Goal: Task Accomplishment & Management: Use online tool/utility

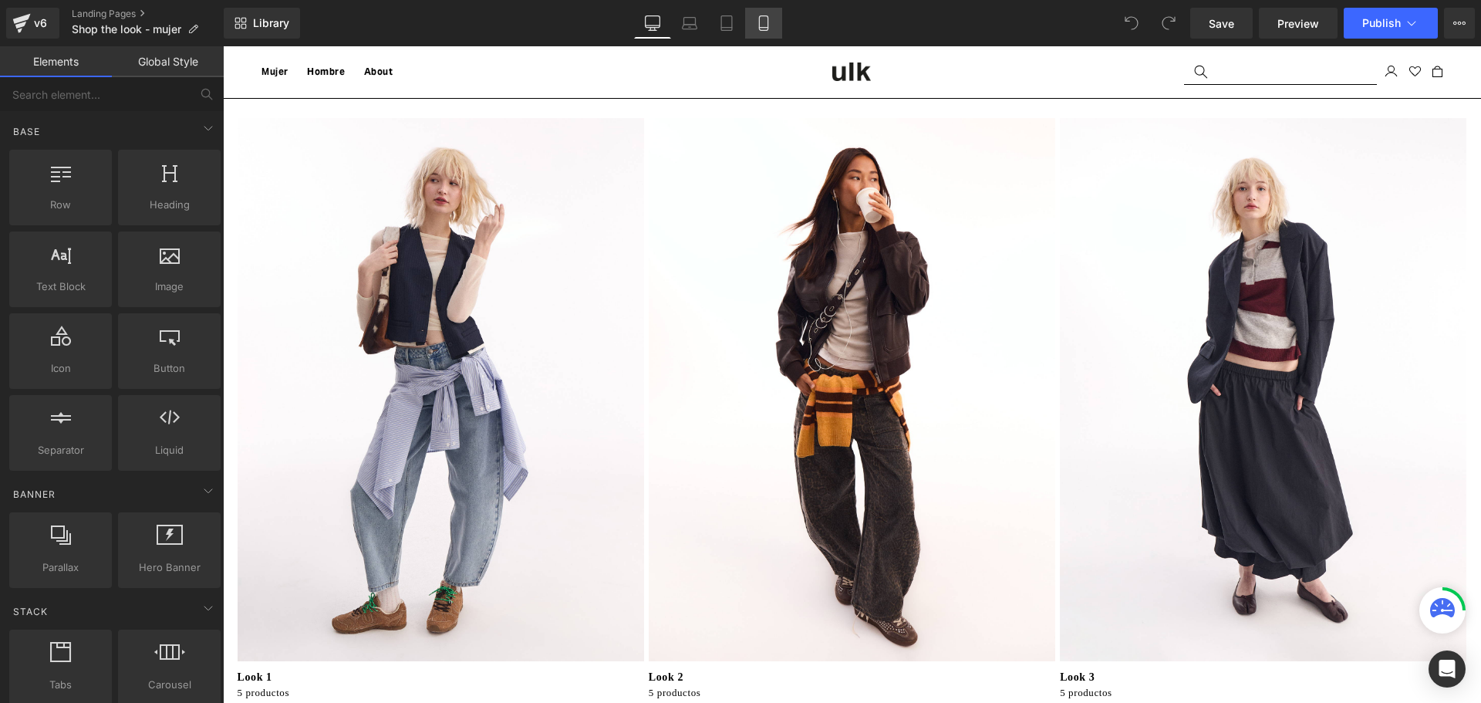
click at [767, 20] on icon at bounding box center [763, 22] width 15 height 15
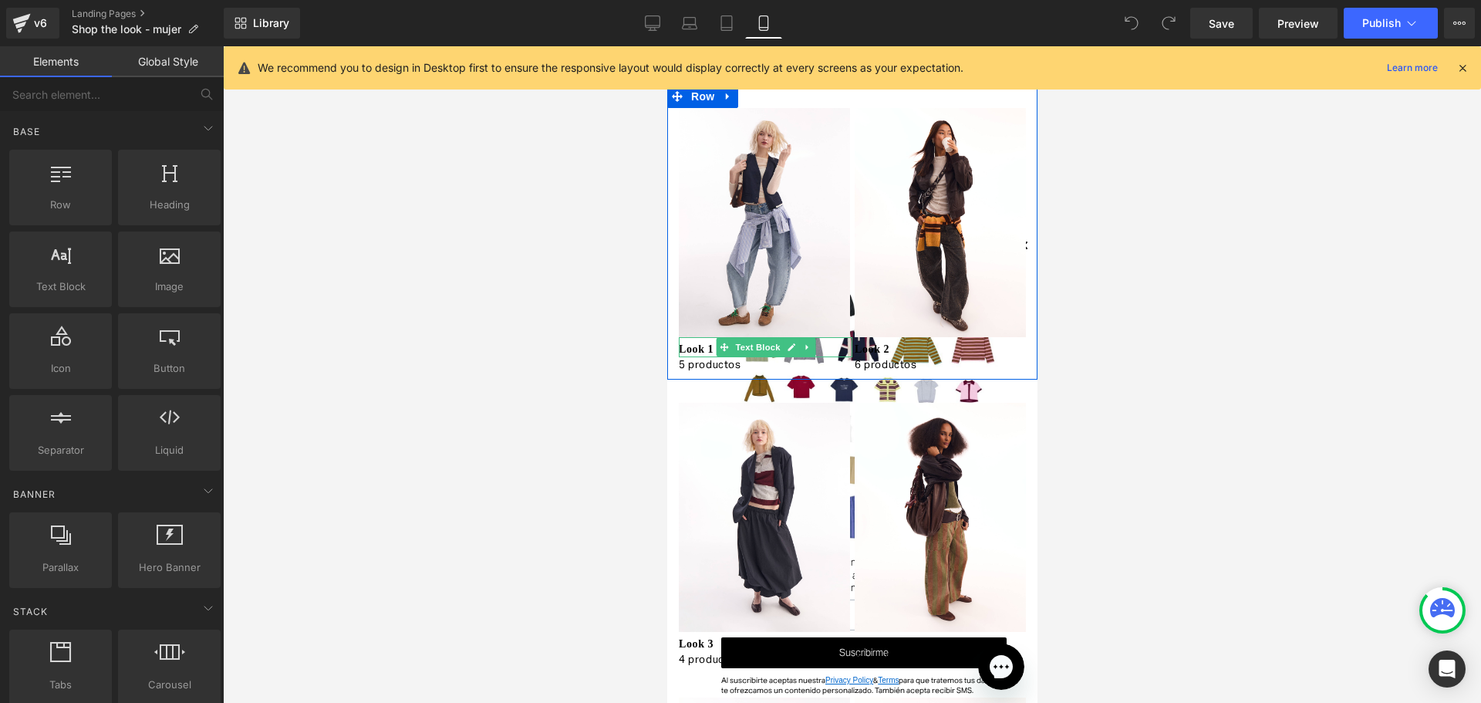
click at [700, 344] on p "Look 1" at bounding box center [765, 349] width 174 height 16
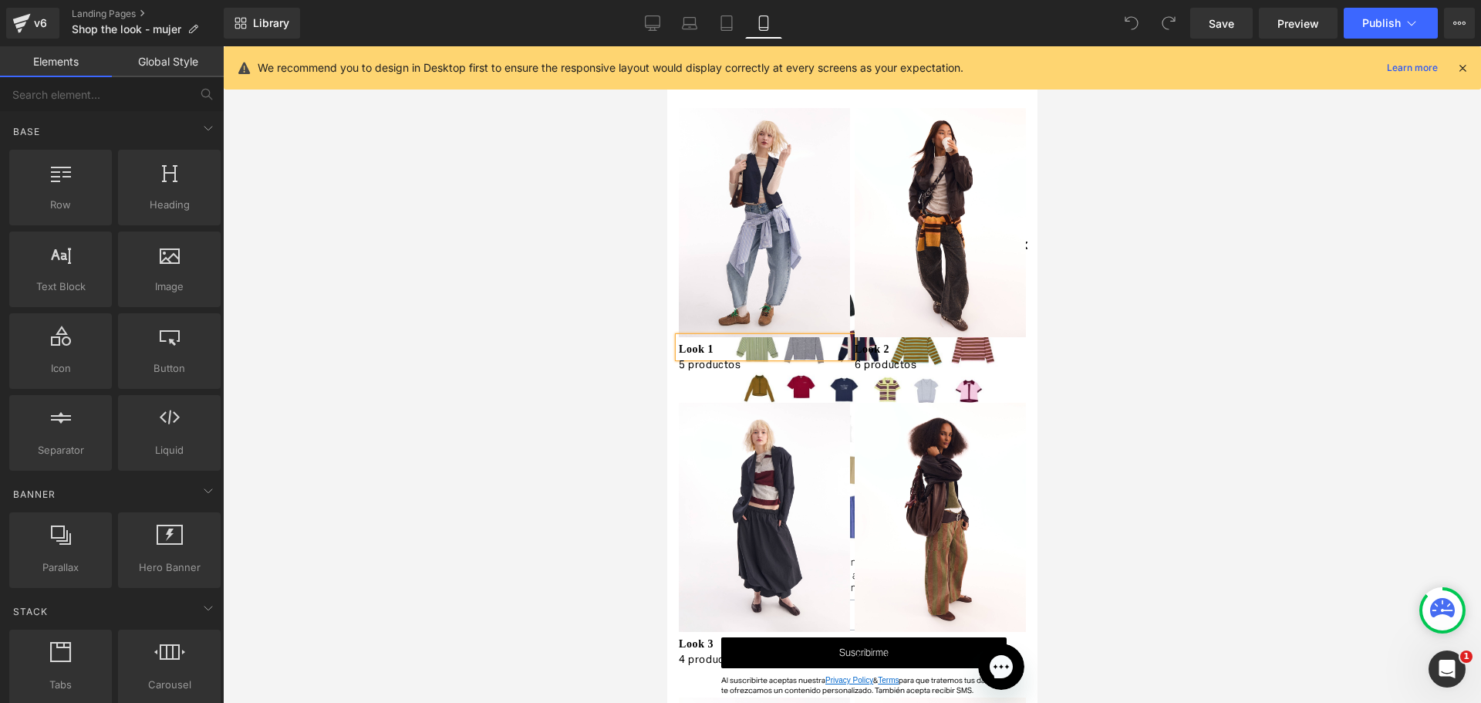
click at [456, 336] on div at bounding box center [852, 374] width 1258 height 656
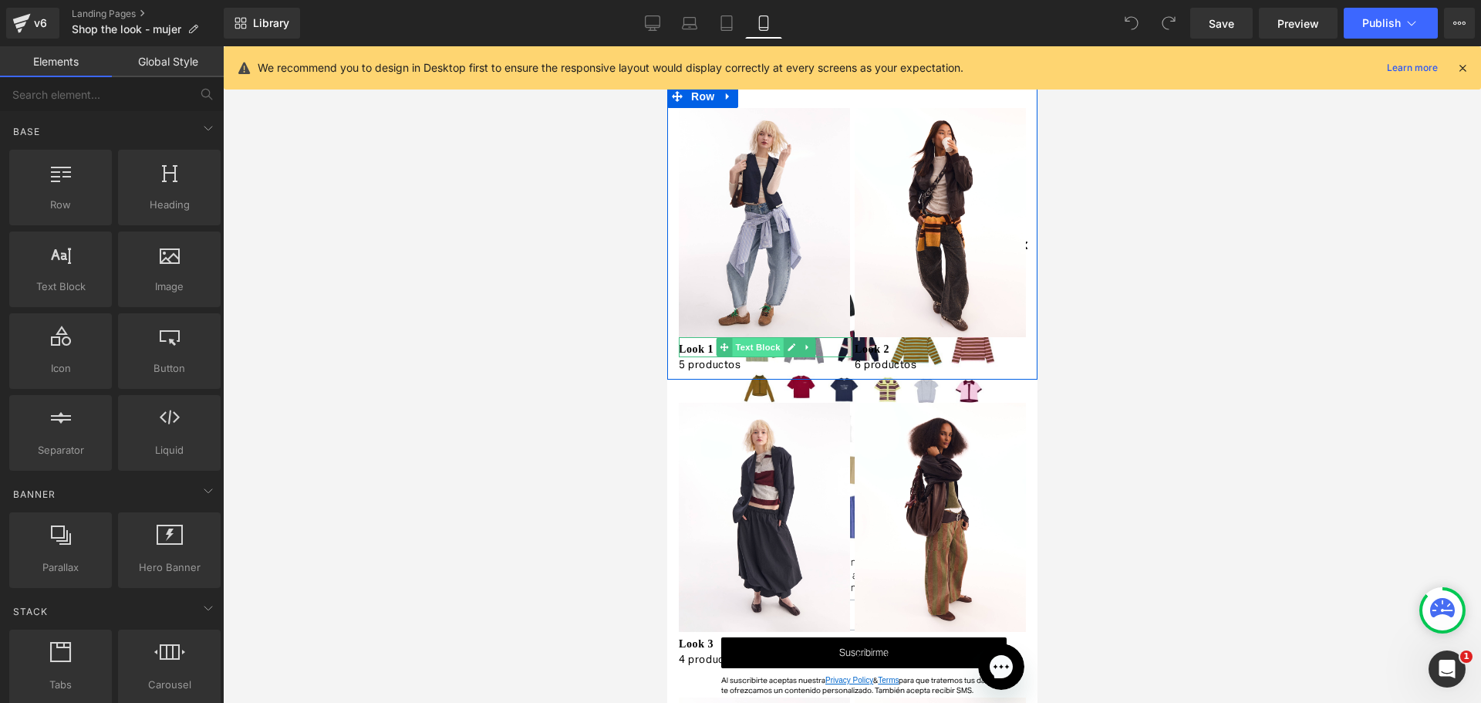
click at [736, 340] on span "Text Block" at bounding box center [756, 347] width 51 height 19
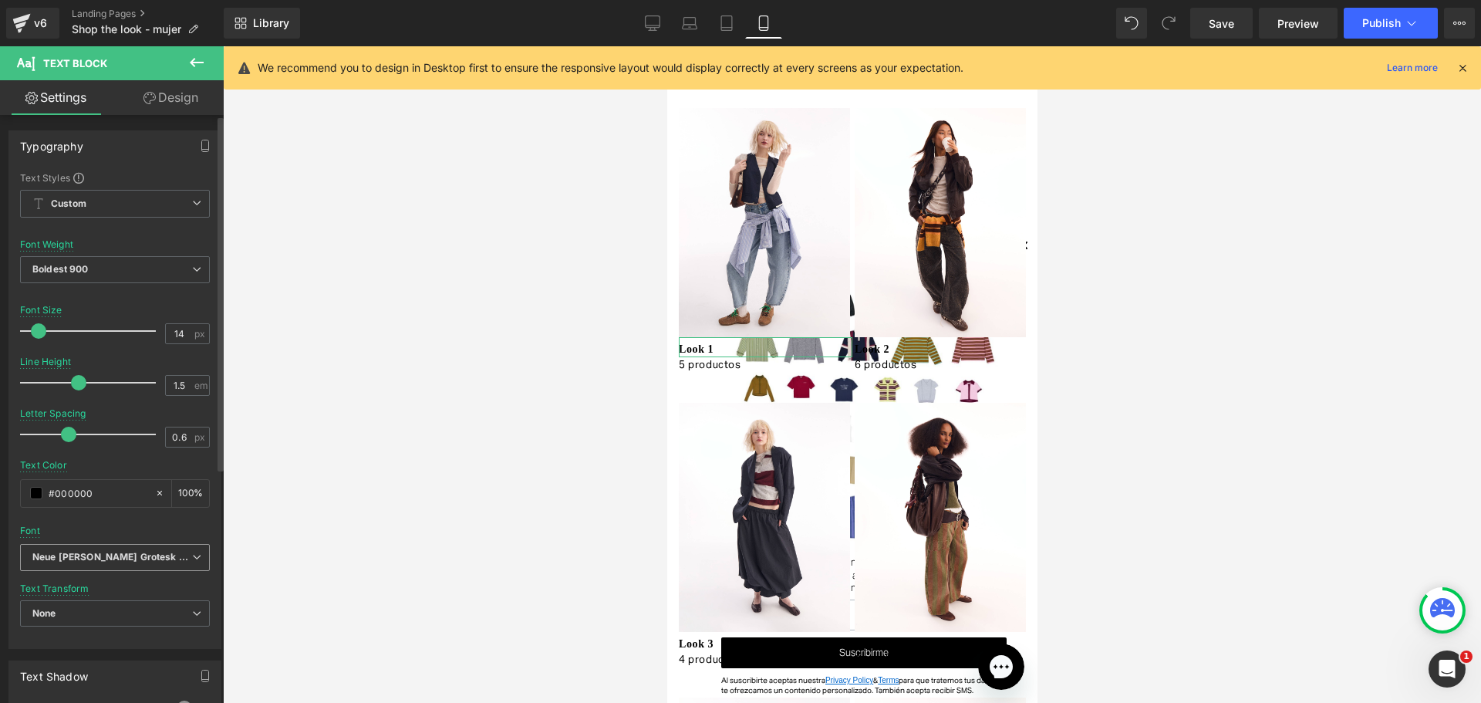
click at [167, 548] on span "Neue [PERSON_NAME] Grotesk Display Pro" at bounding box center [115, 557] width 190 height 27
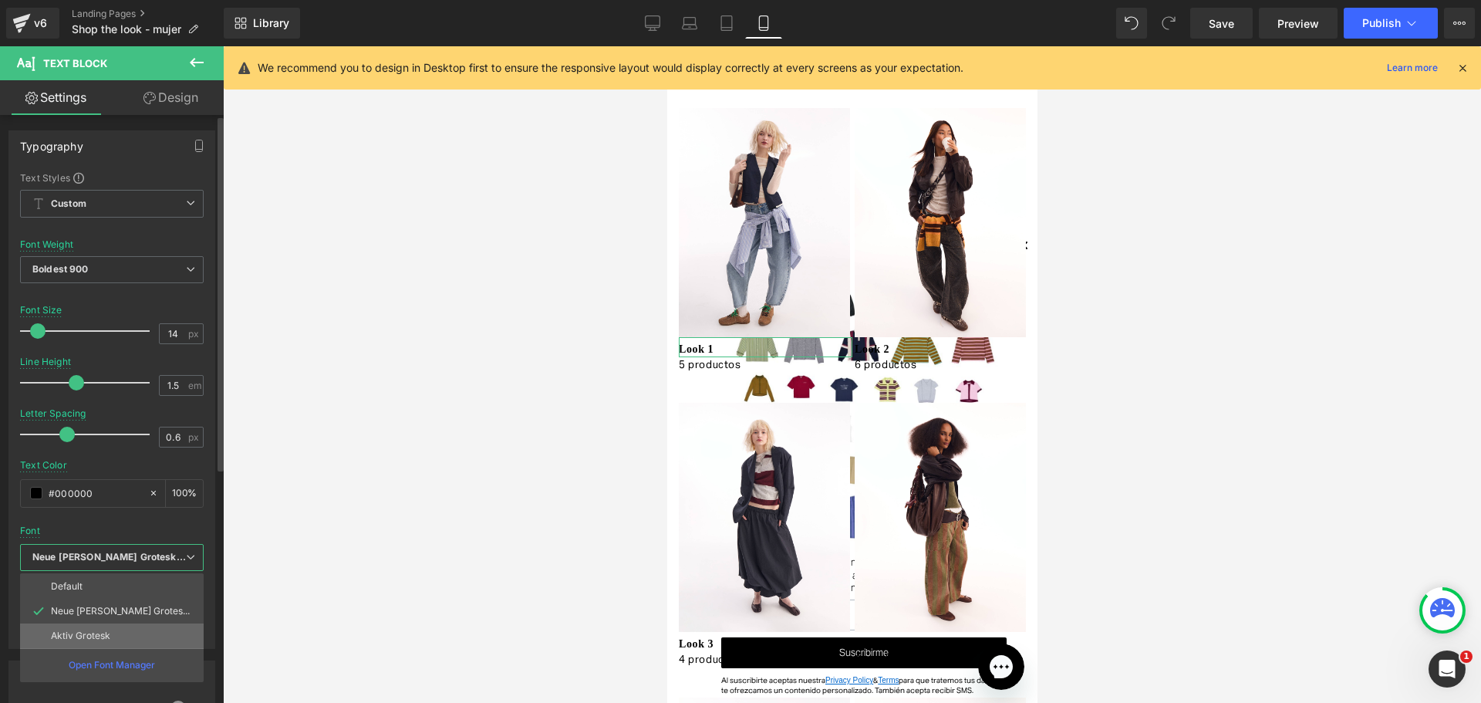
click at [163, 629] on li "Aktiv Grotesk" at bounding box center [112, 635] width 184 height 25
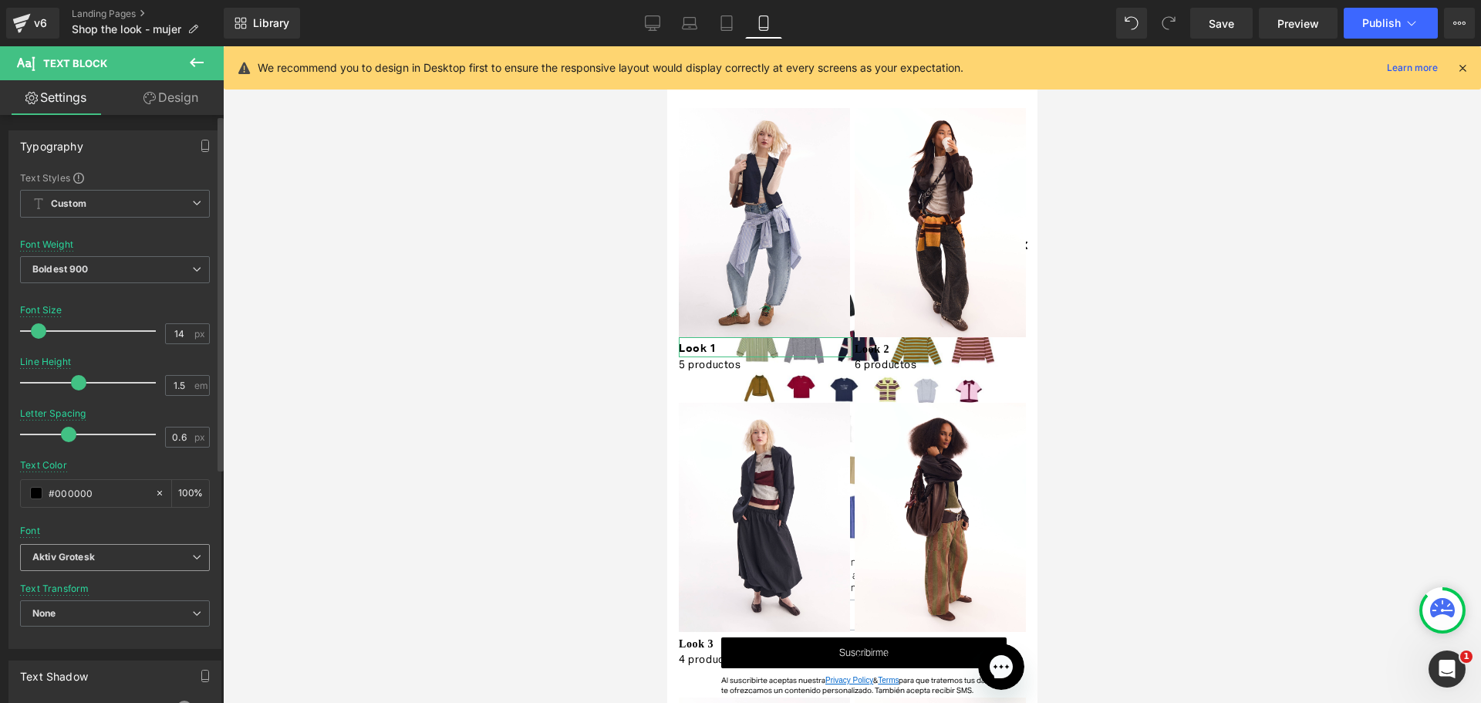
click at [150, 559] on b "Aktiv Grotesk" at bounding box center [112, 557] width 160 height 13
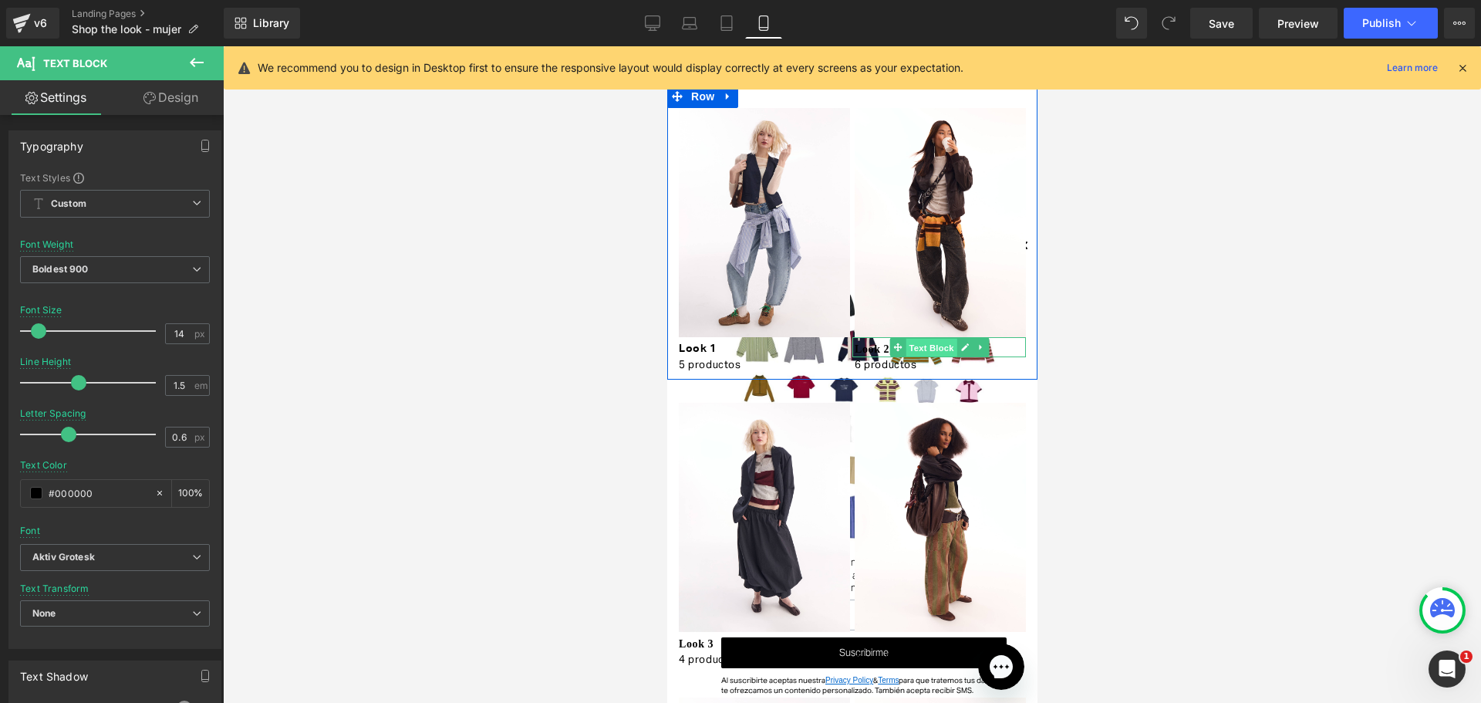
click at [924, 343] on span "Text Block" at bounding box center [930, 347] width 51 height 19
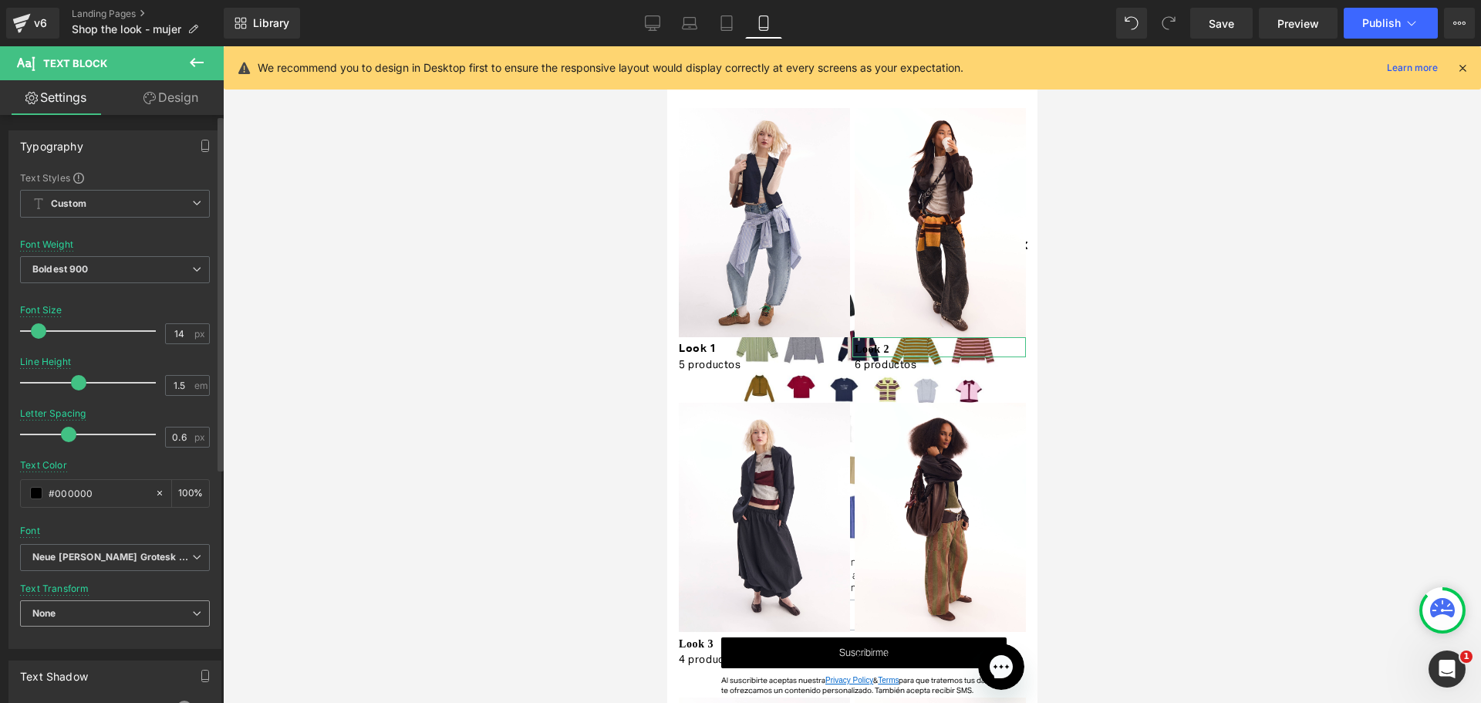
click at [124, 613] on span "None" at bounding box center [115, 613] width 190 height 27
click at [156, 551] on icon "Neue [PERSON_NAME] Grotesk Display Pro" at bounding box center [108, 557] width 153 height 13
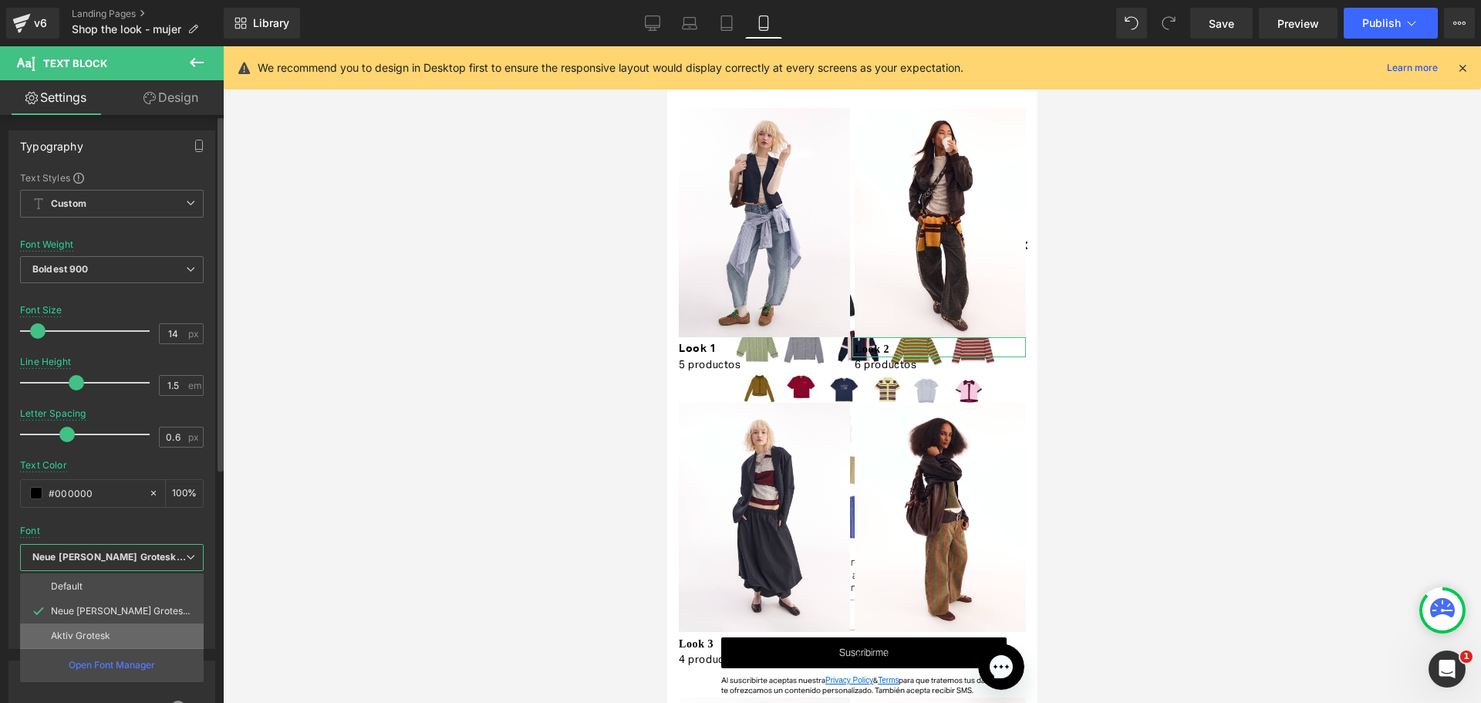
click at [140, 633] on li "Aktiv Grotesk" at bounding box center [112, 635] width 184 height 25
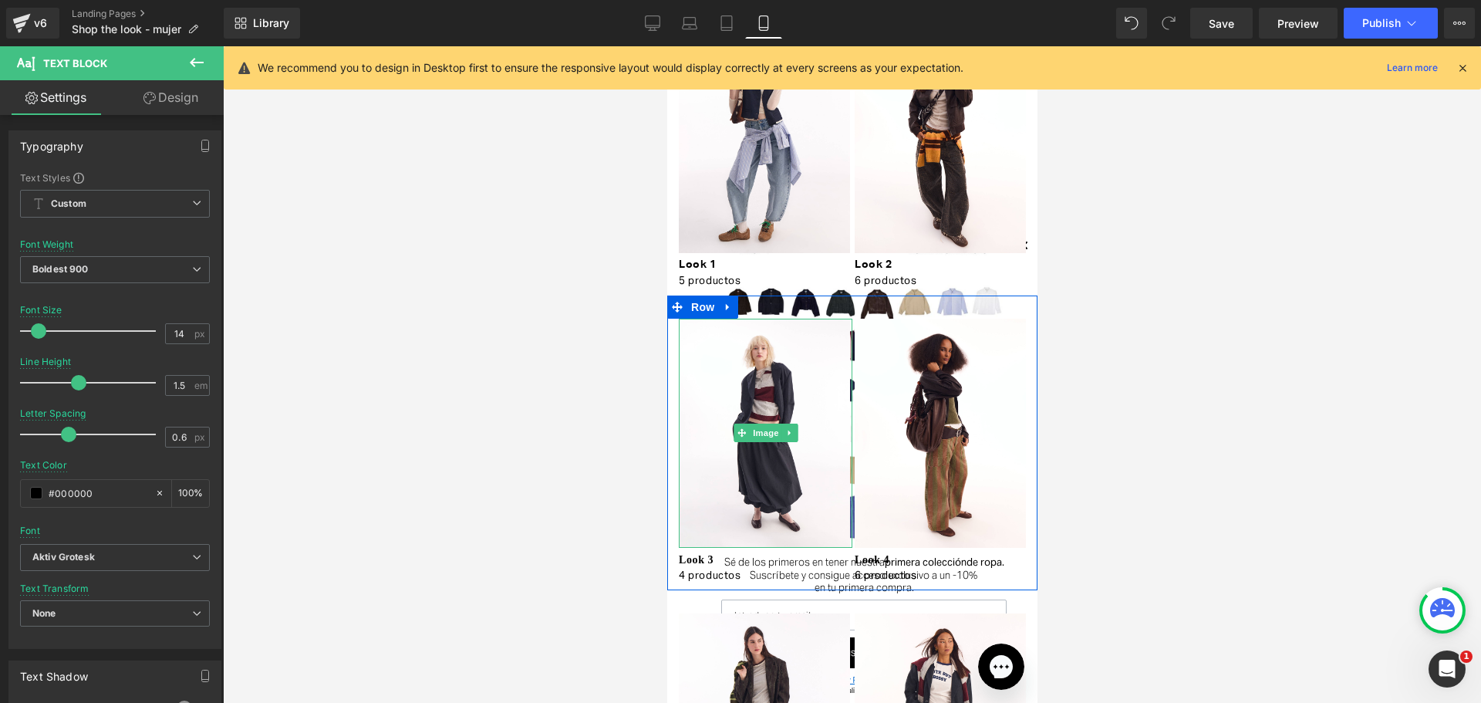
scroll to position [154, 0]
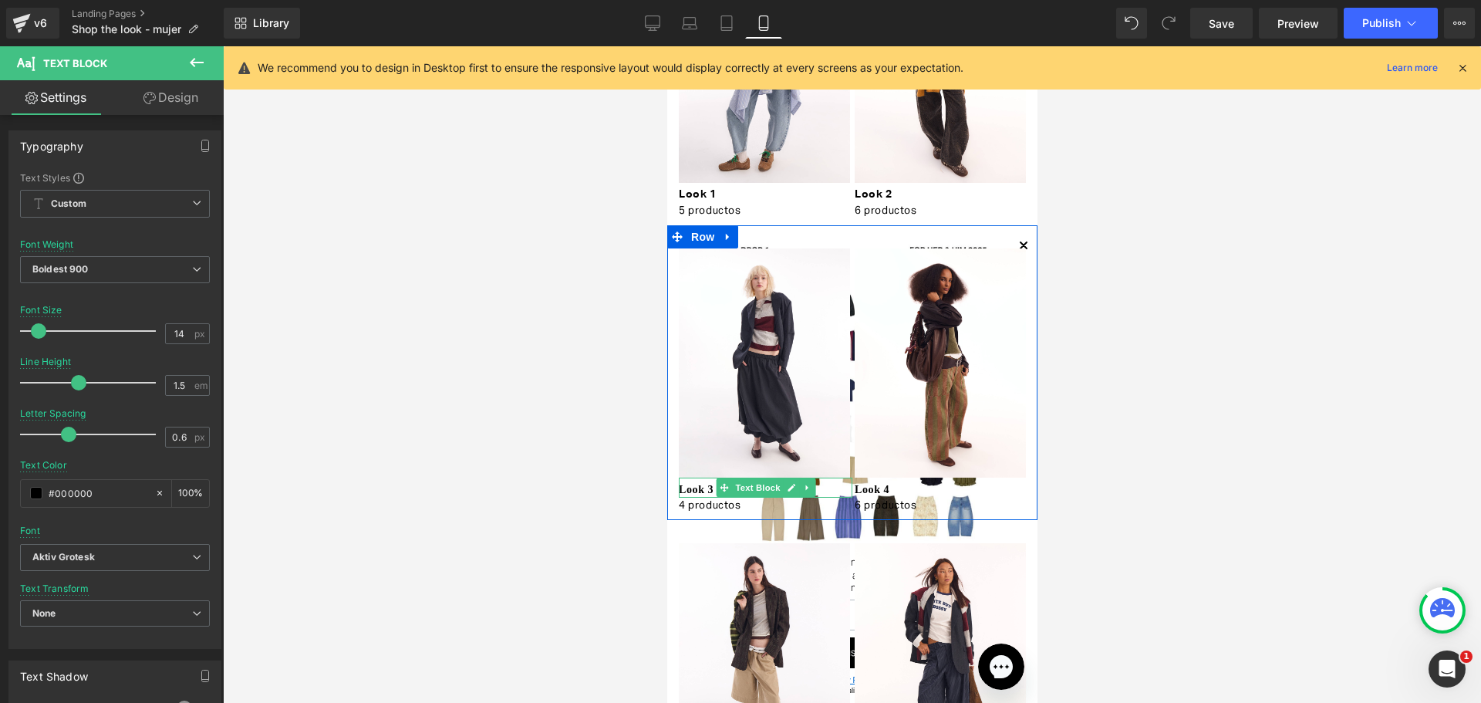
click at [705, 480] on div at bounding box center [765, 479] width 174 height 4
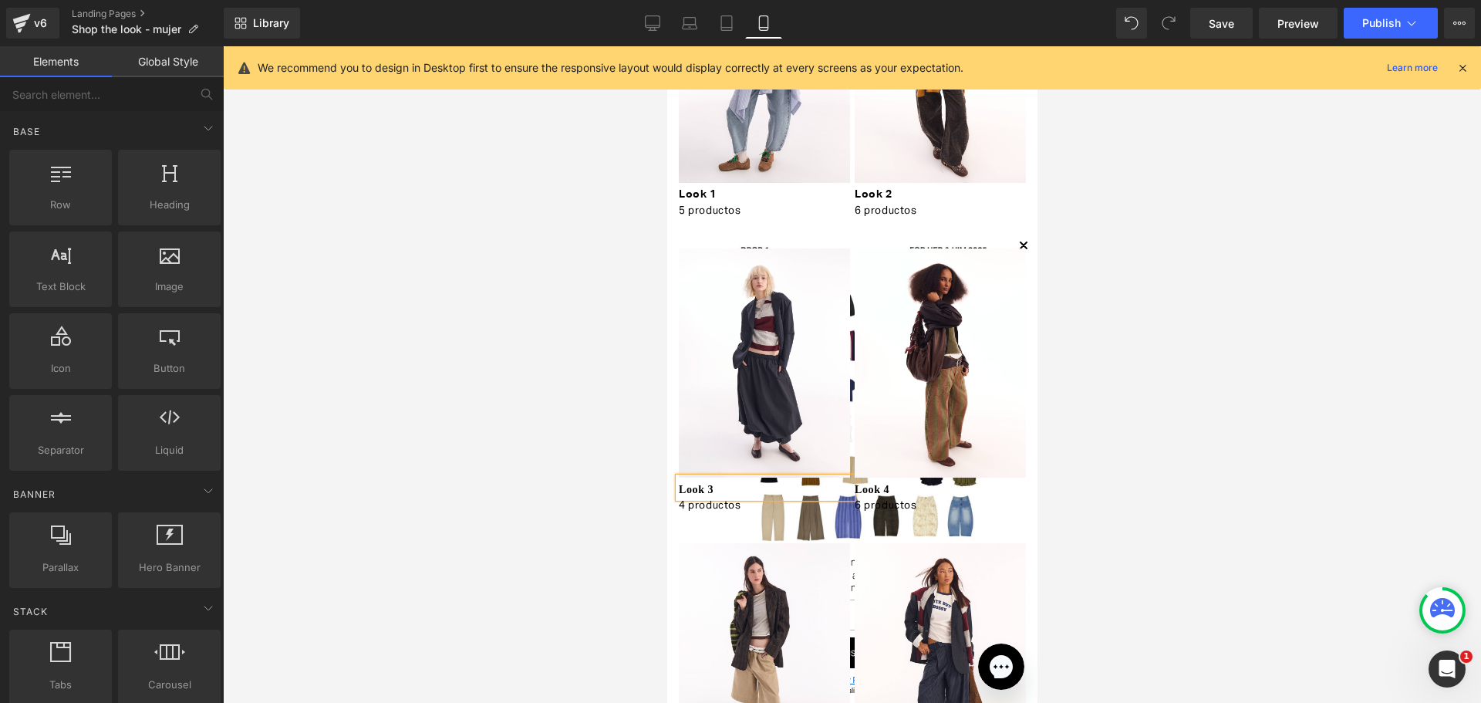
click at [545, 457] on div at bounding box center [852, 374] width 1258 height 656
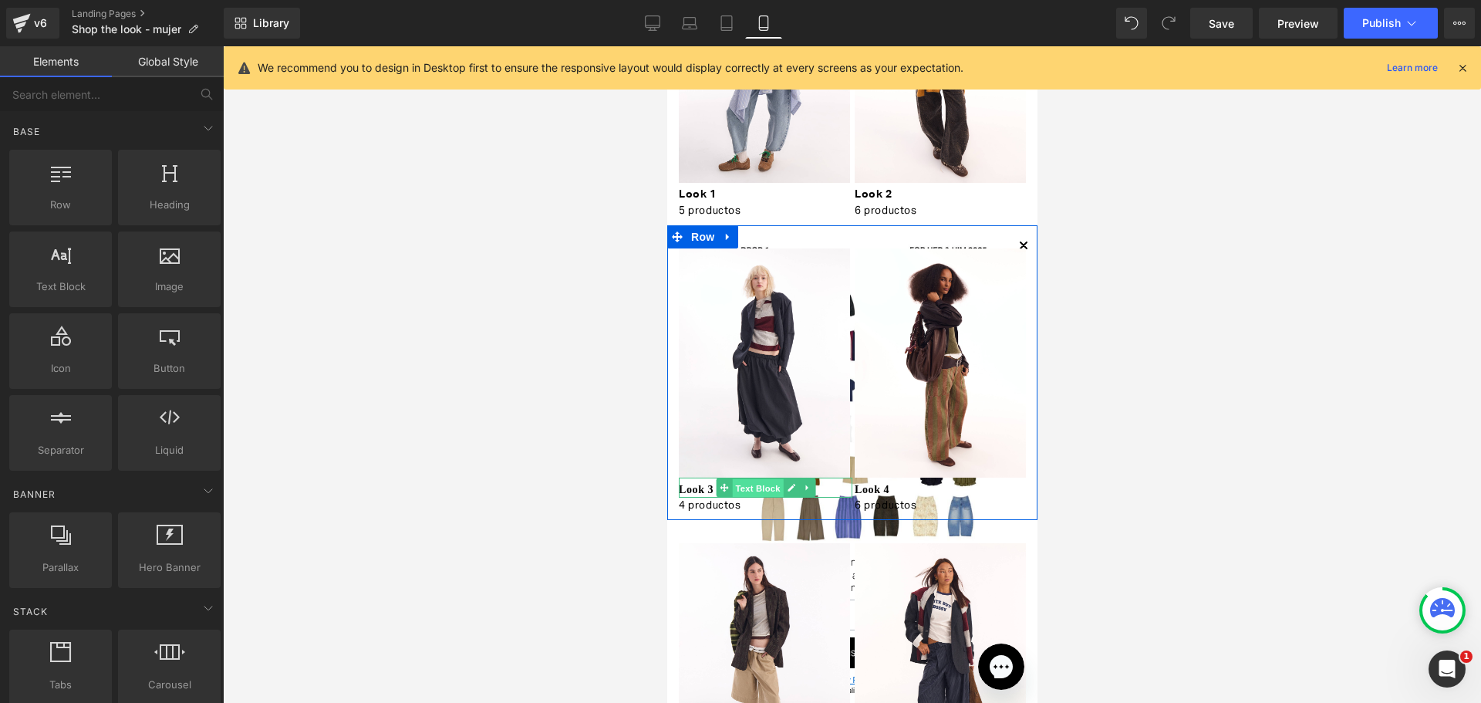
click at [731, 486] on span "Text Block" at bounding box center [756, 488] width 51 height 19
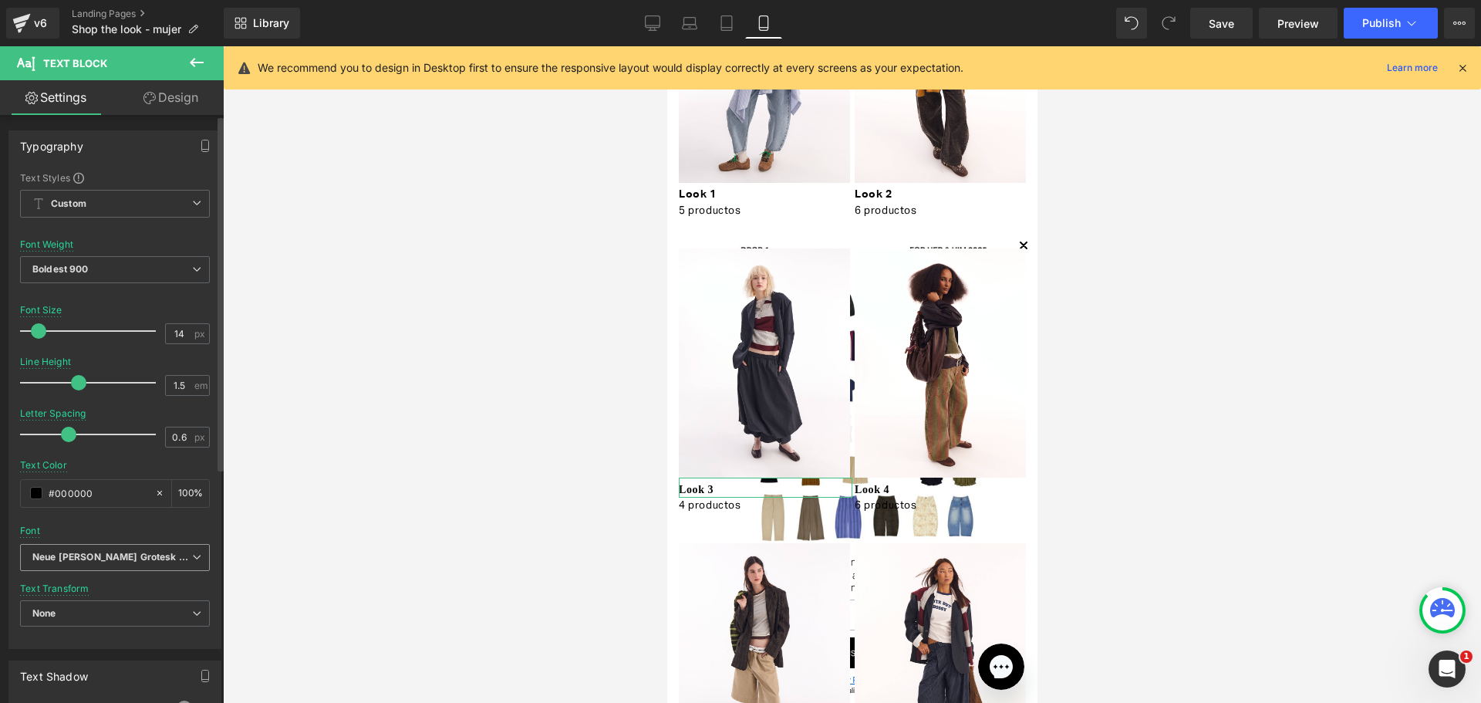
click at [123, 549] on span "Neue [PERSON_NAME] Grotesk Display Pro" at bounding box center [115, 557] width 190 height 27
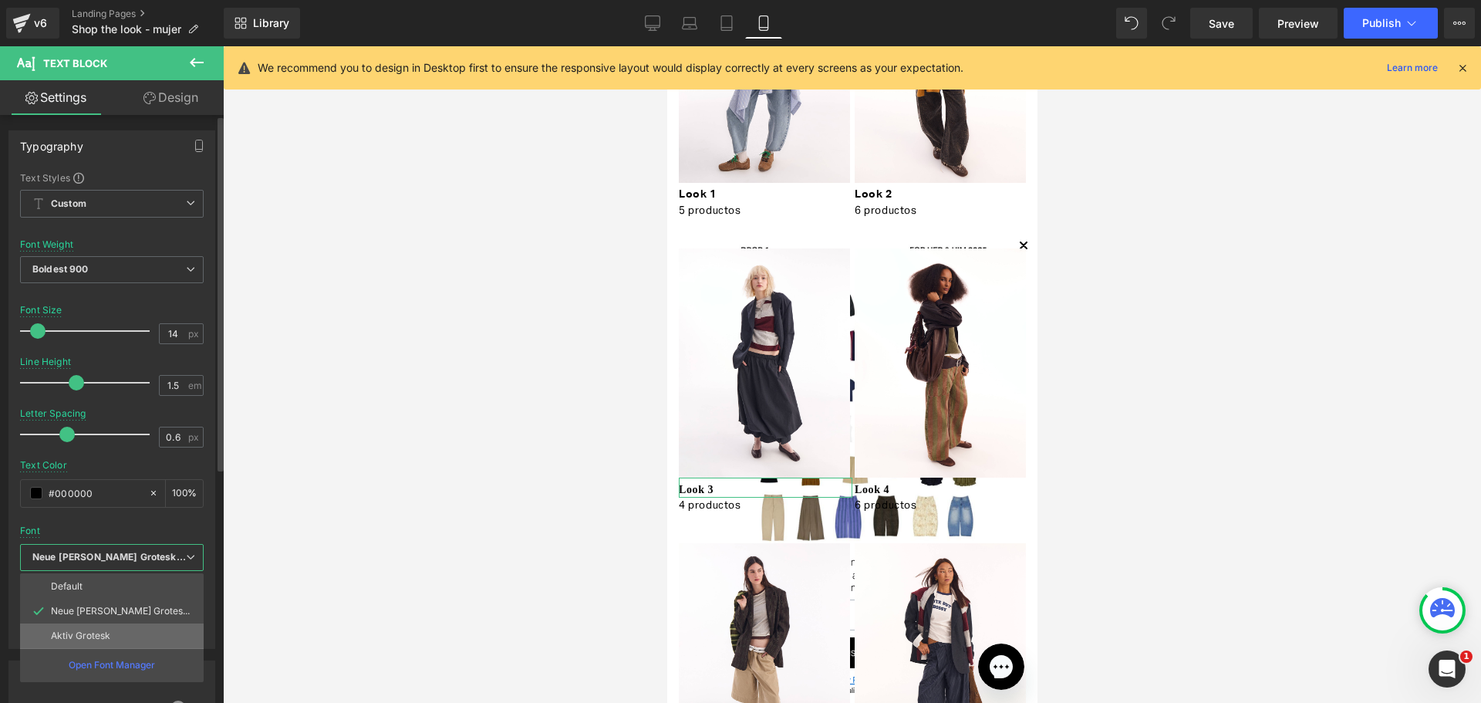
click at [144, 626] on li "Aktiv Grotesk" at bounding box center [112, 635] width 184 height 25
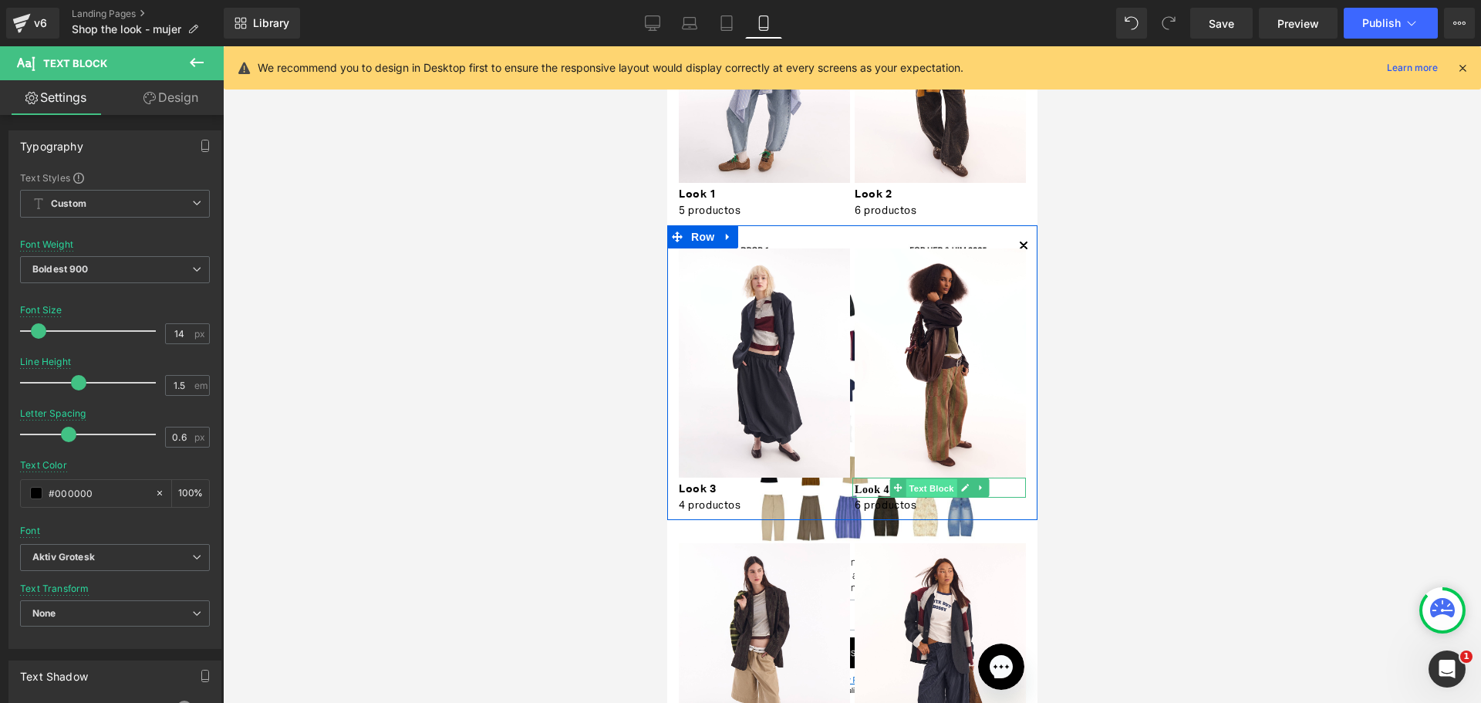
click at [915, 480] on span "Text Block" at bounding box center [930, 488] width 51 height 19
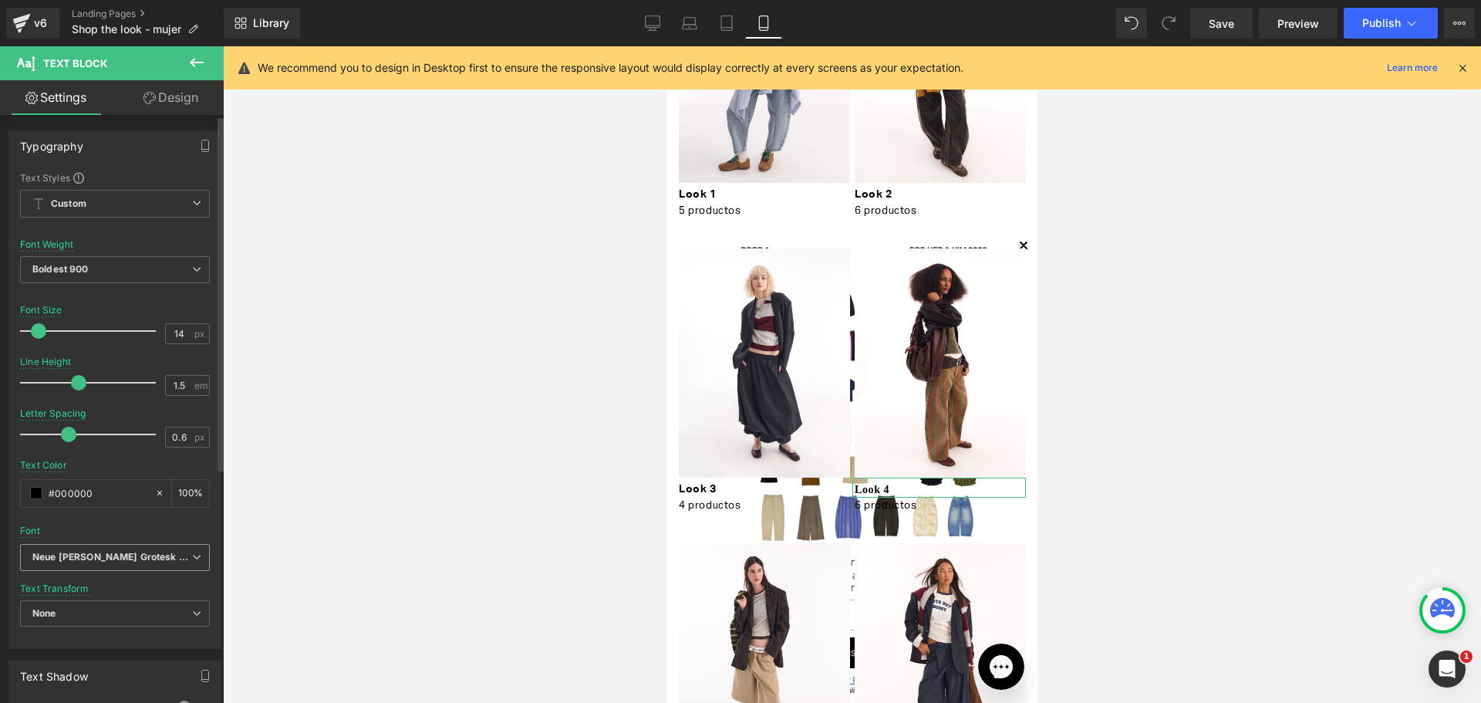
click at [194, 560] on icon at bounding box center [196, 556] width 9 height 9
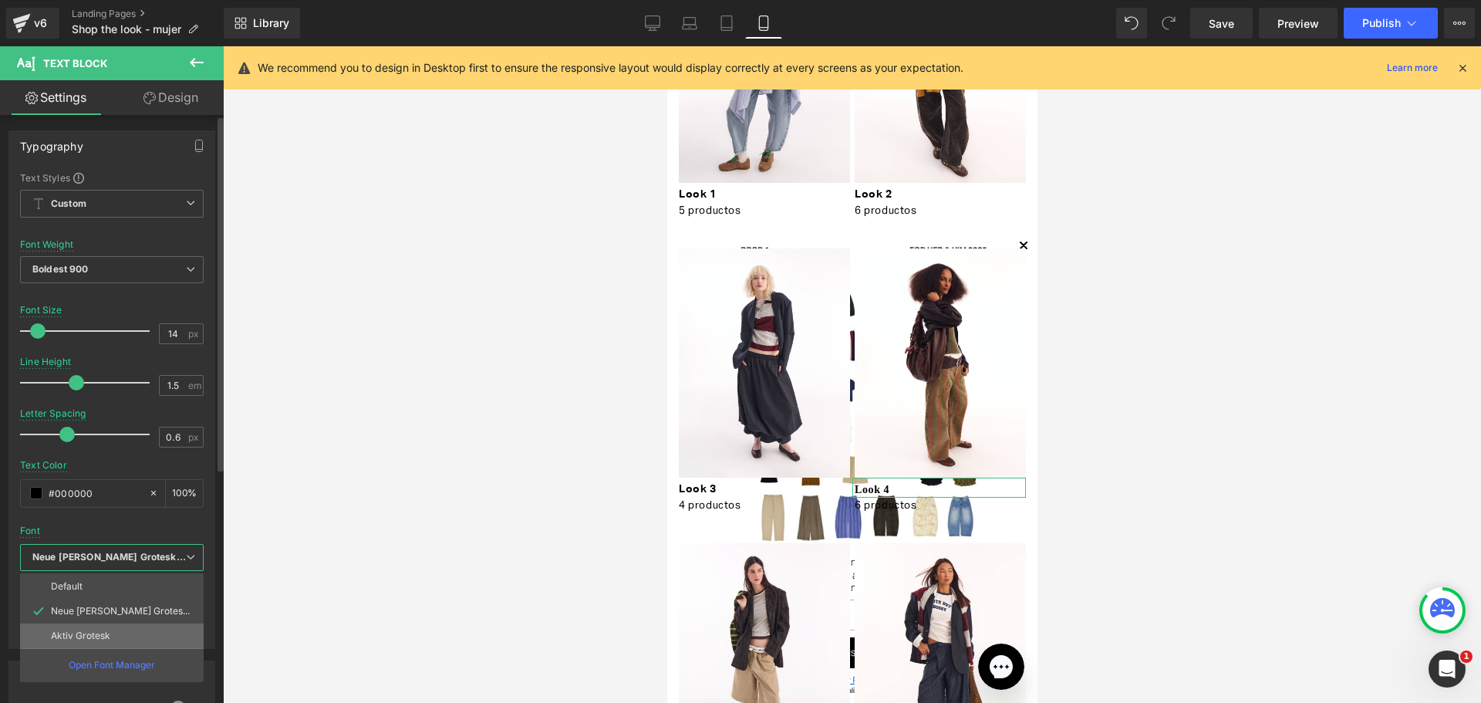
click at [161, 631] on li "Aktiv Grotesk" at bounding box center [112, 635] width 184 height 25
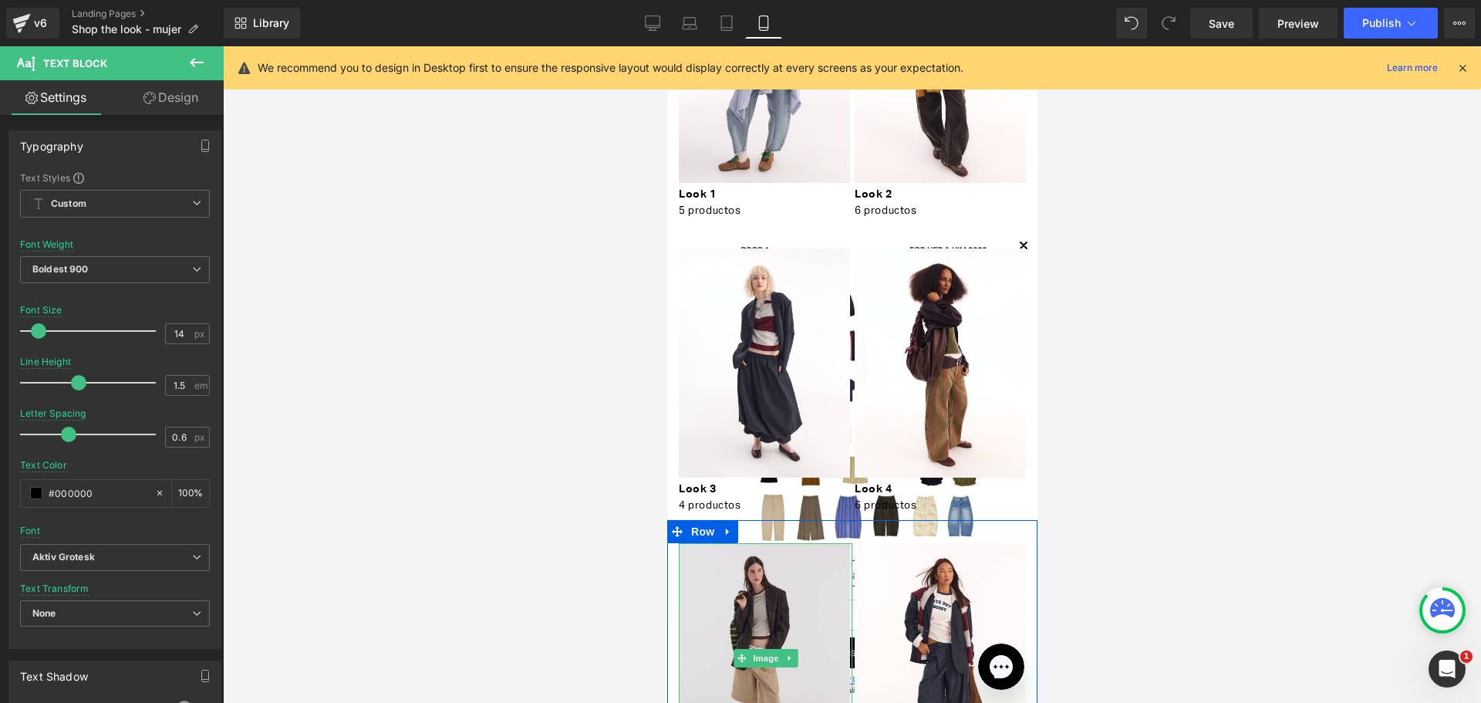
scroll to position [463, 0]
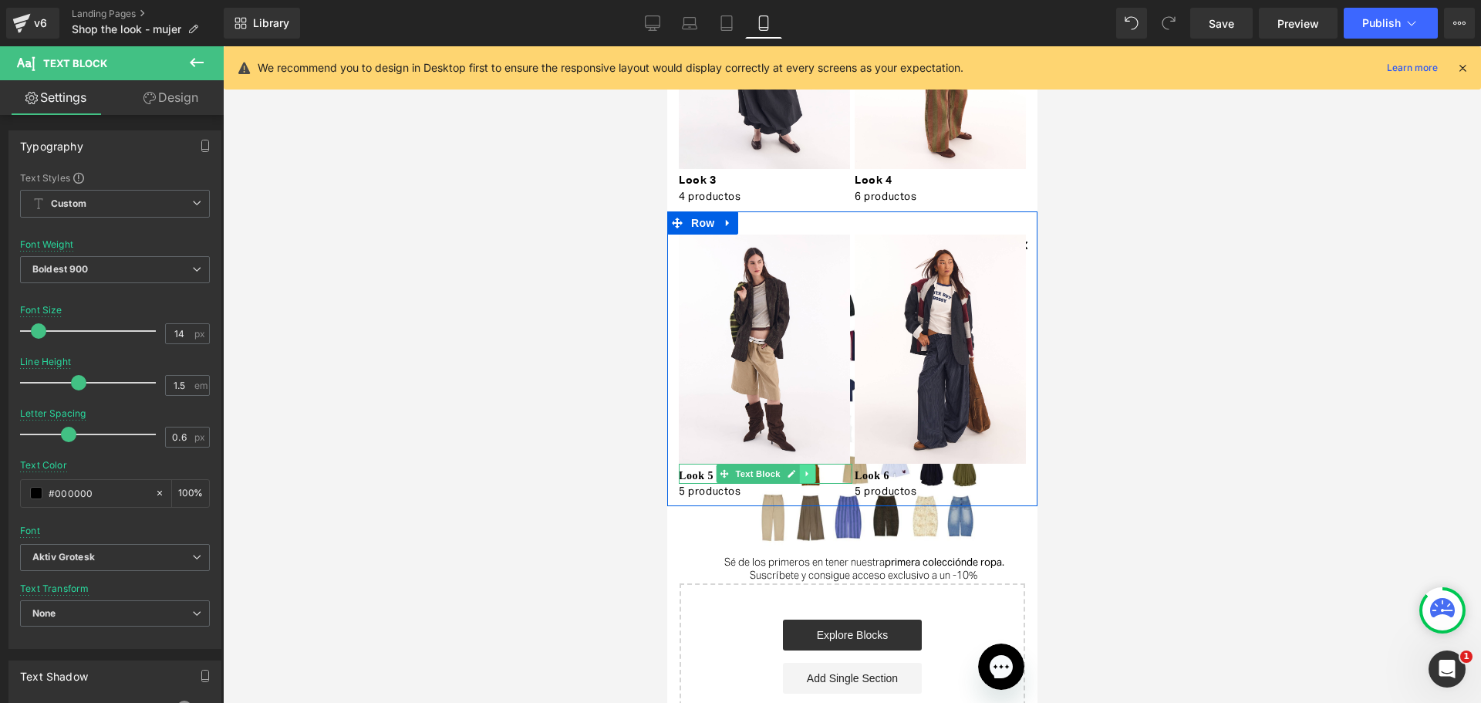
click at [802, 474] on icon at bounding box center [806, 473] width 8 height 9
click at [693, 471] on div "Look 5 Text Block" at bounding box center [765, 473] width 174 height 20
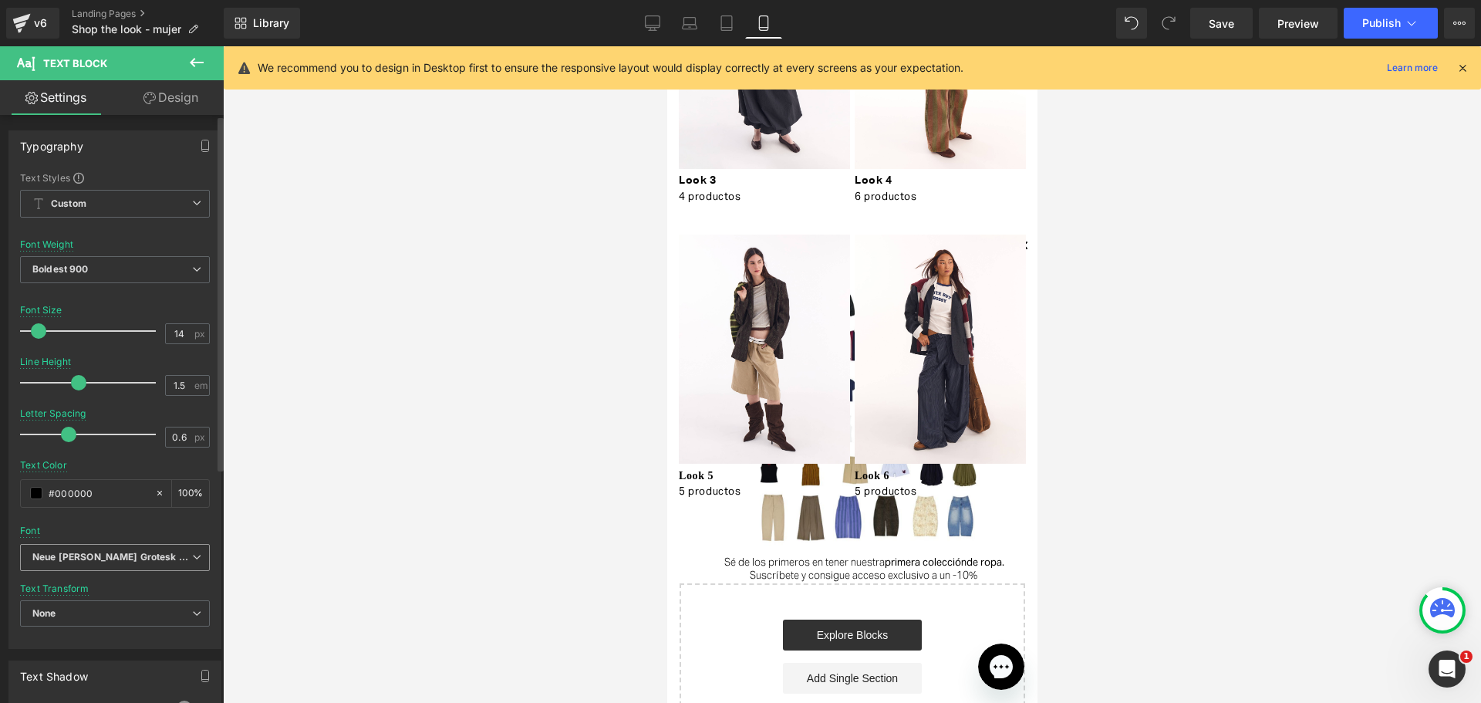
click at [184, 552] on b "Neue [PERSON_NAME] Grotesk Display Pro" at bounding box center [112, 557] width 160 height 13
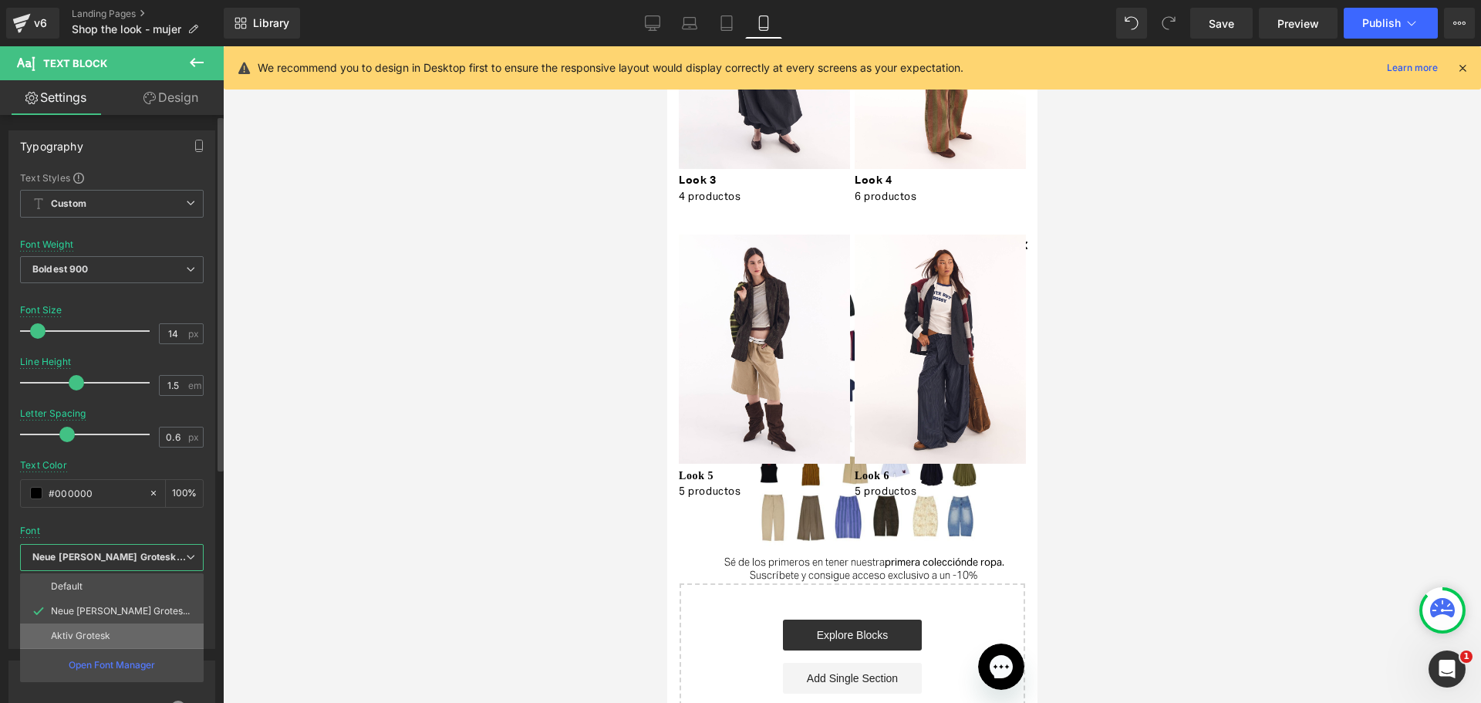
click at [157, 641] on li "Aktiv Grotesk" at bounding box center [112, 635] width 184 height 25
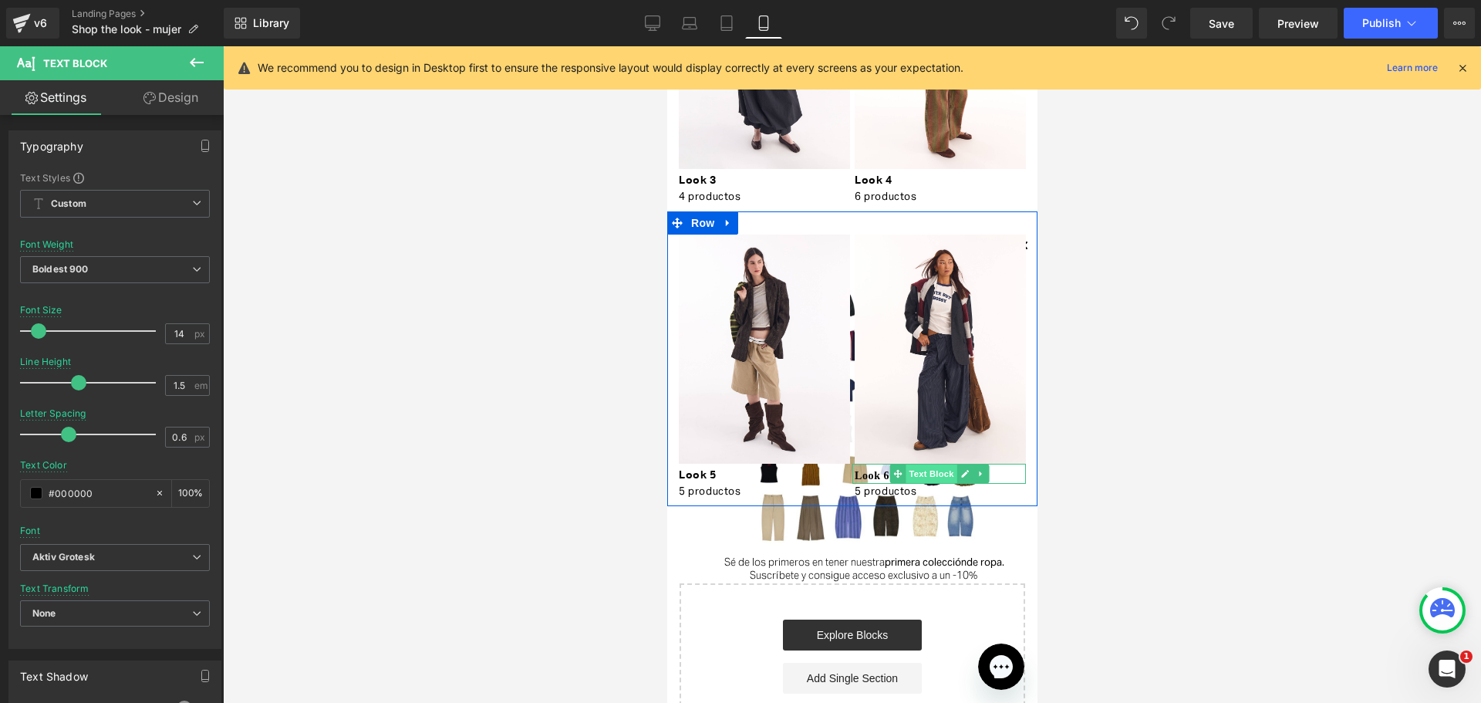
click at [911, 467] on span "Text Block" at bounding box center [930, 473] width 51 height 19
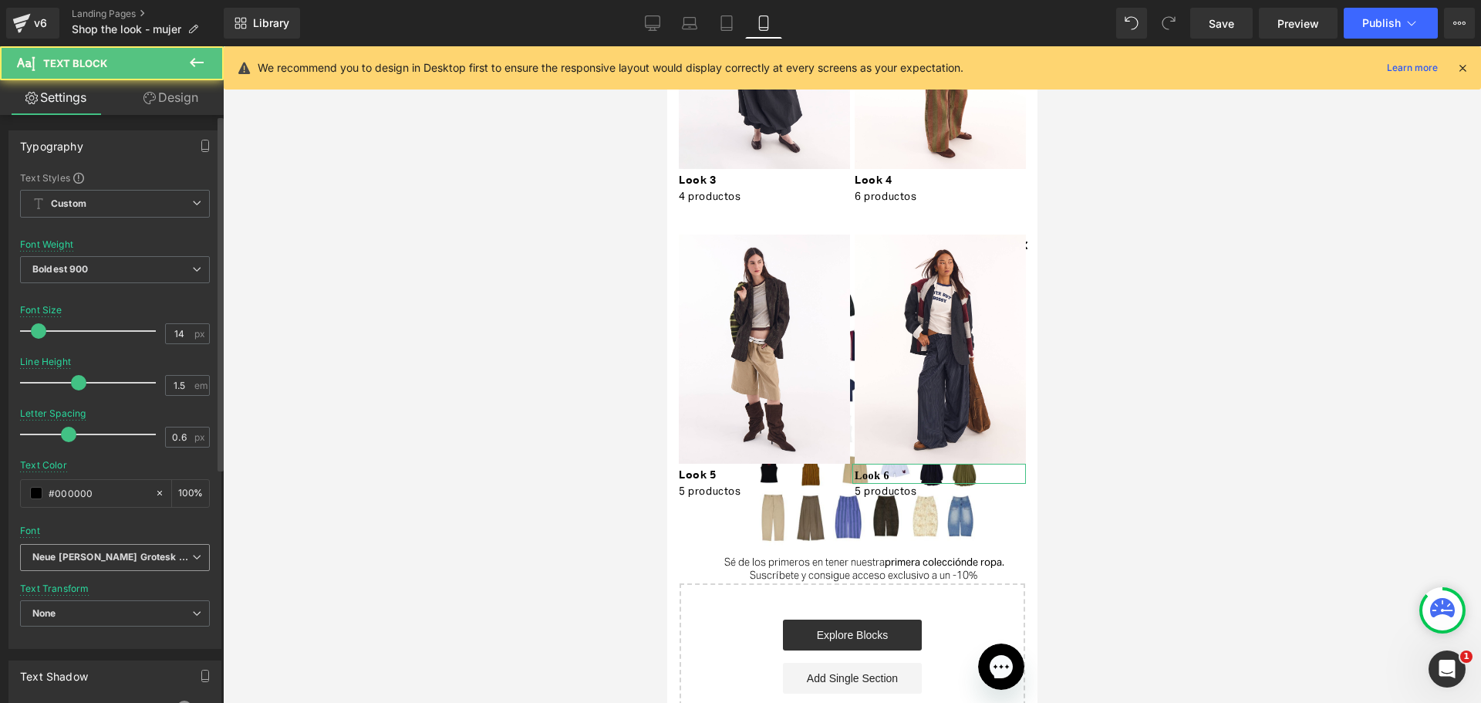
click at [167, 544] on span "Neue [PERSON_NAME] Grotesk Display Pro" at bounding box center [115, 557] width 190 height 27
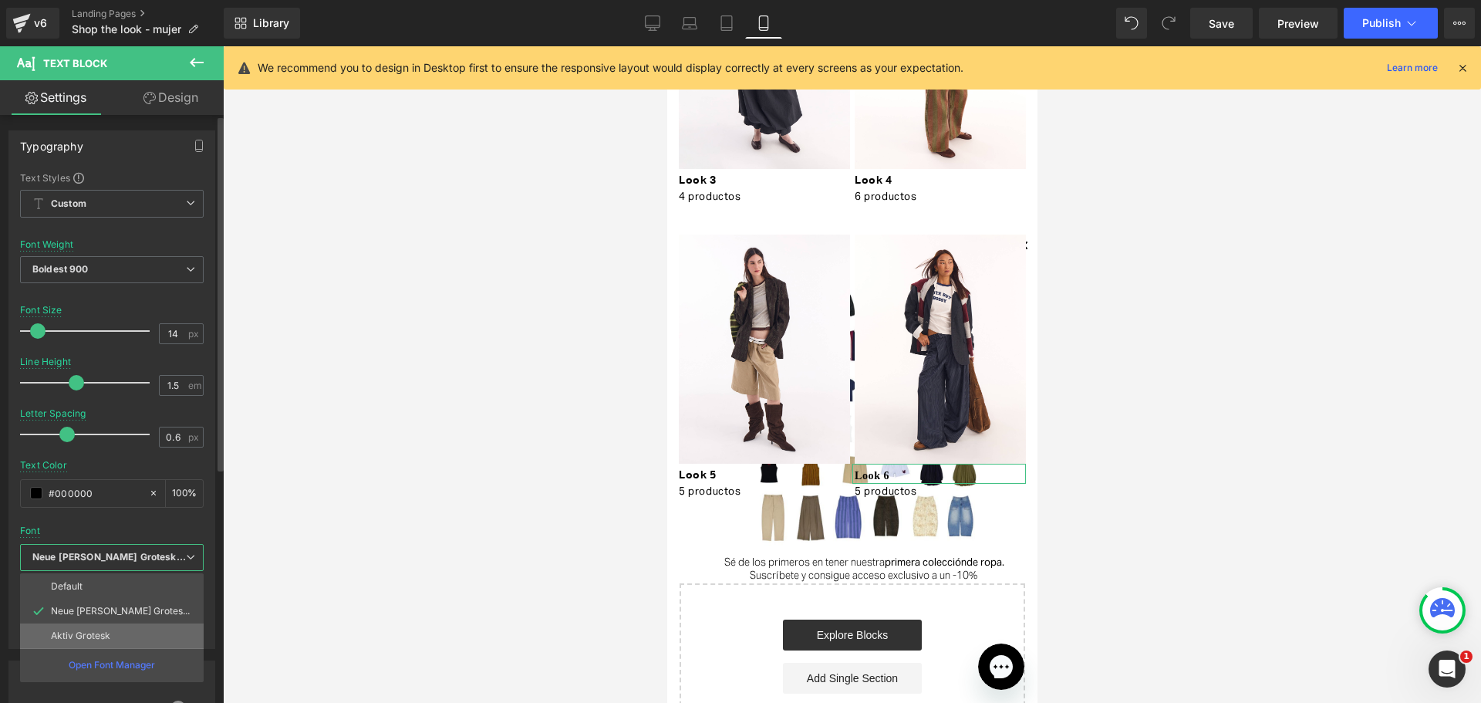
click at [151, 625] on li "Aktiv Grotesk" at bounding box center [112, 635] width 184 height 25
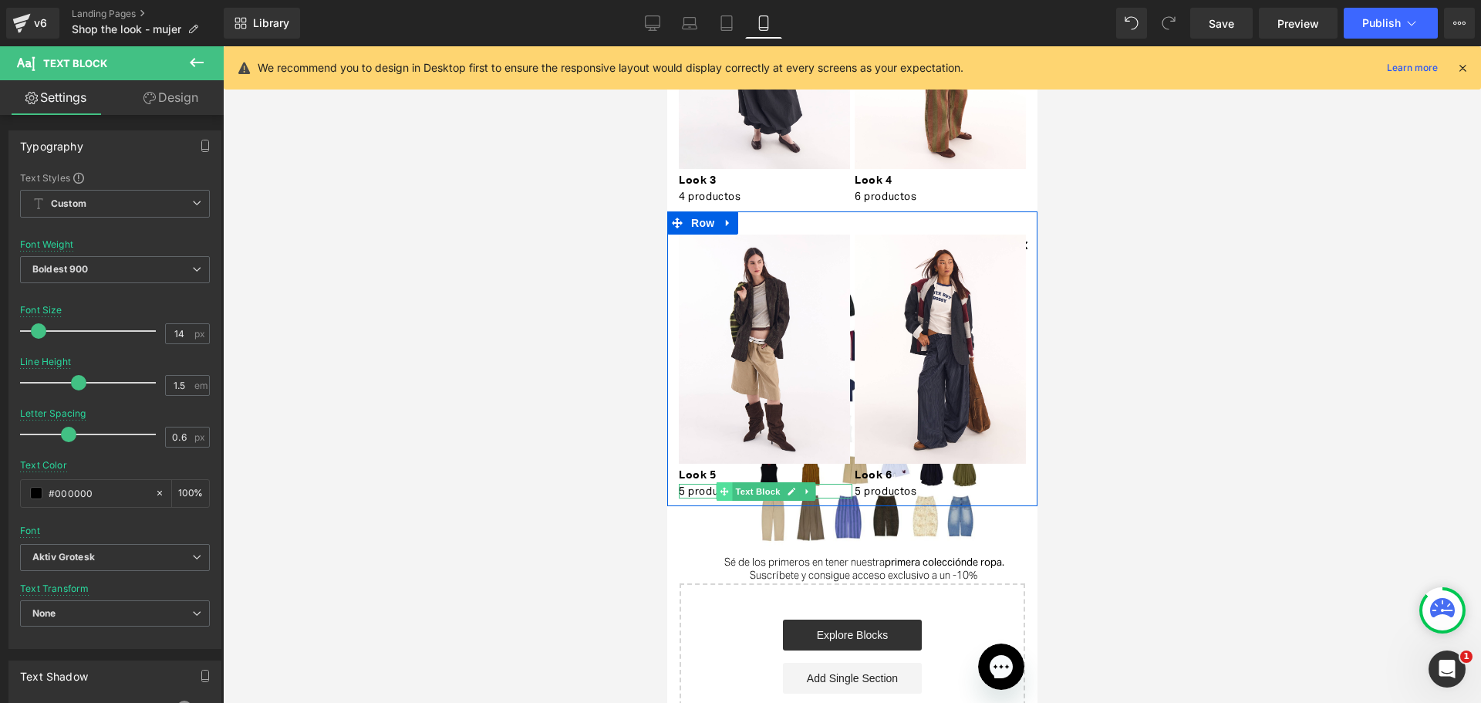
click at [715, 484] on span at bounding box center [723, 491] width 16 height 19
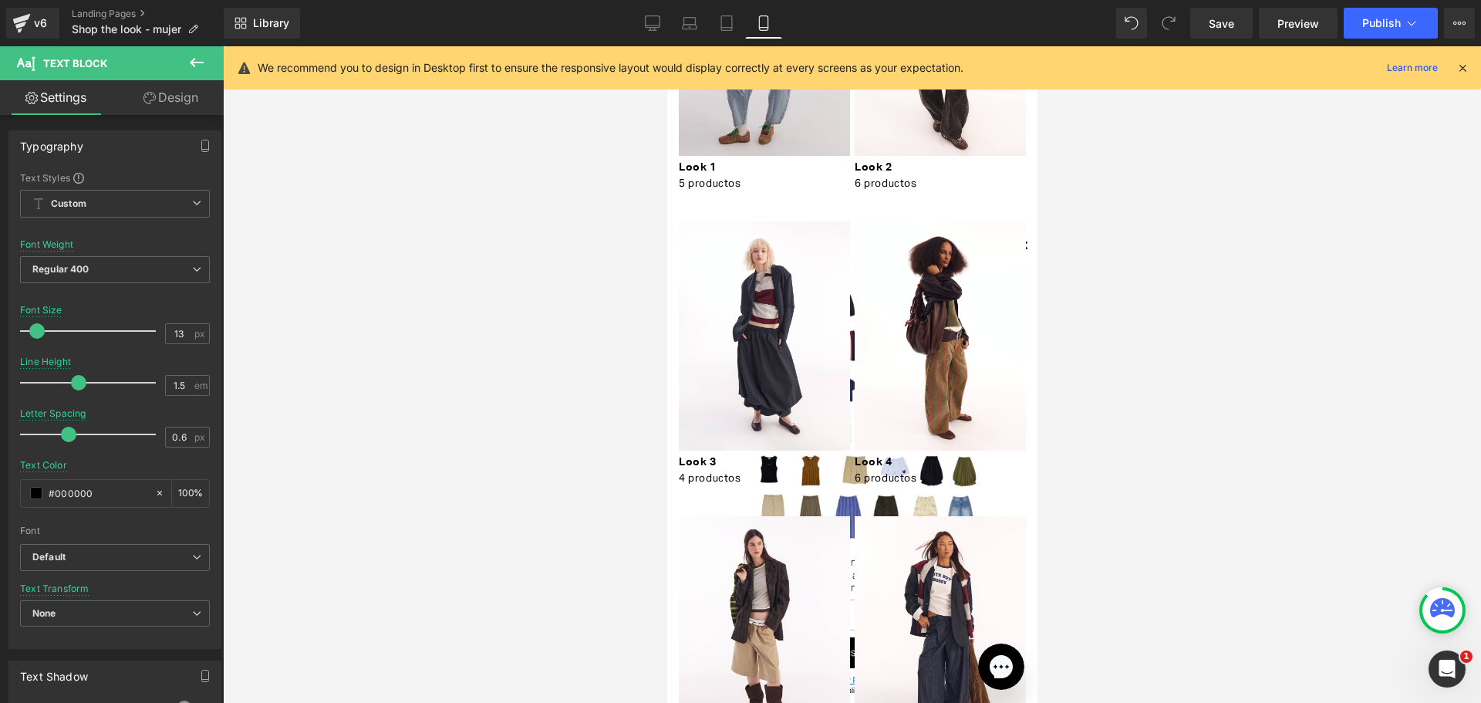
scroll to position [154, 0]
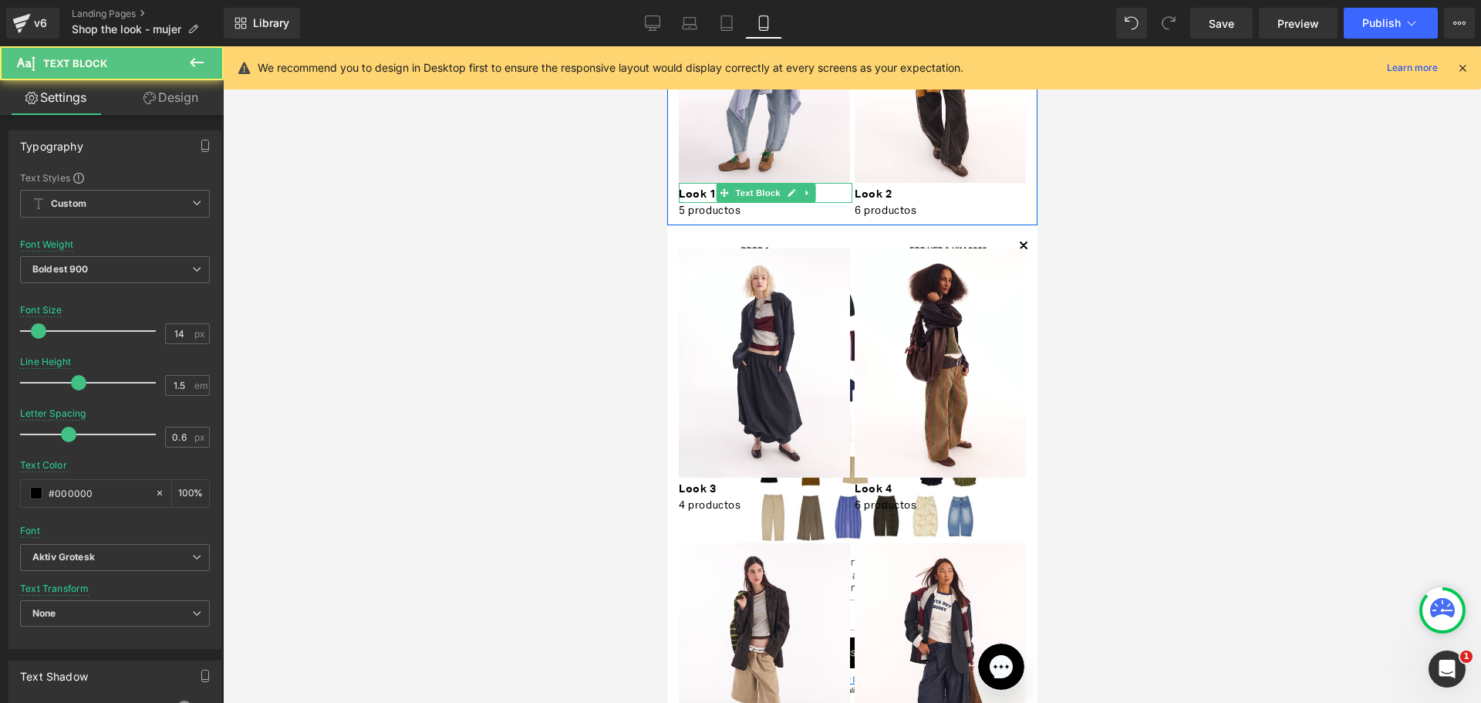
click at [710, 193] on div "Look 1 Text Block" at bounding box center [765, 193] width 174 height 20
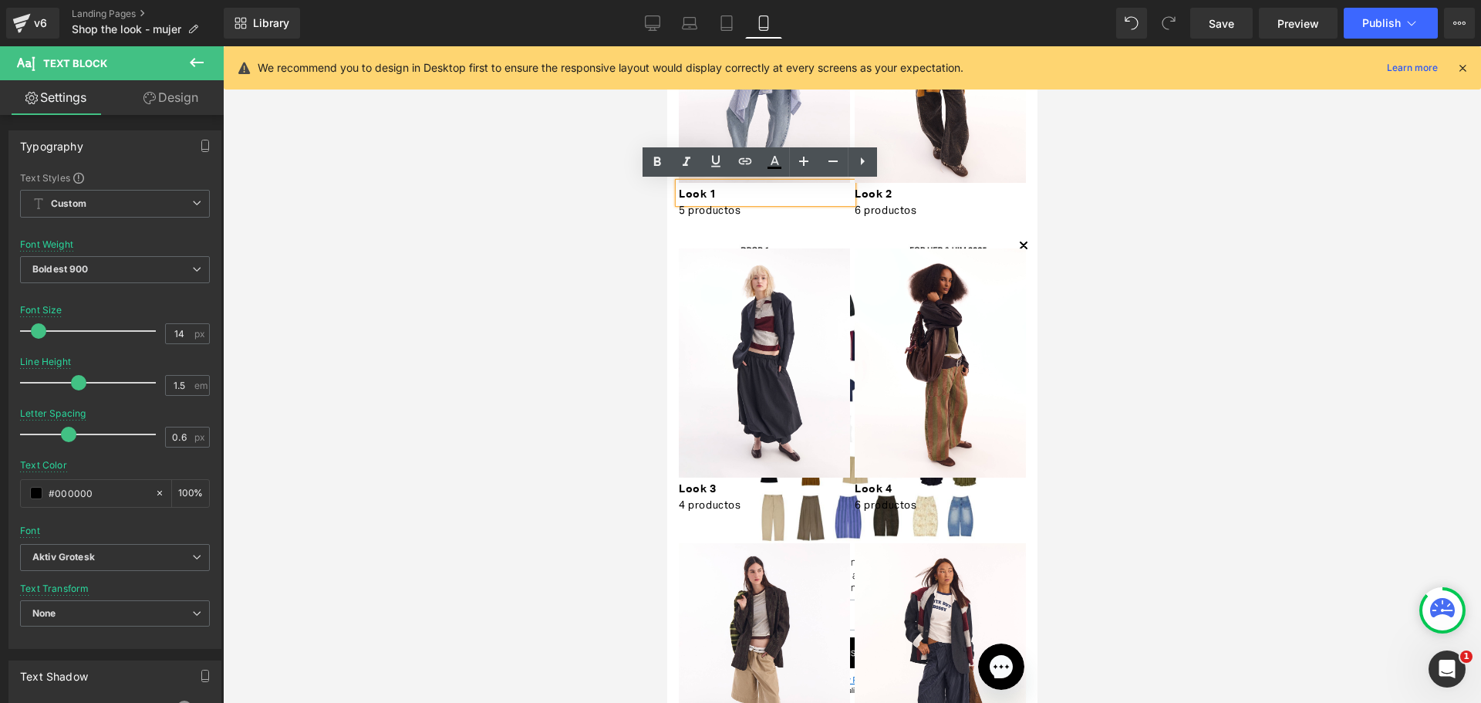
click at [777, 187] on p "Look 1" at bounding box center [765, 195] width 174 height 16
click at [683, 194] on p "Look 1" at bounding box center [765, 195] width 174 height 16
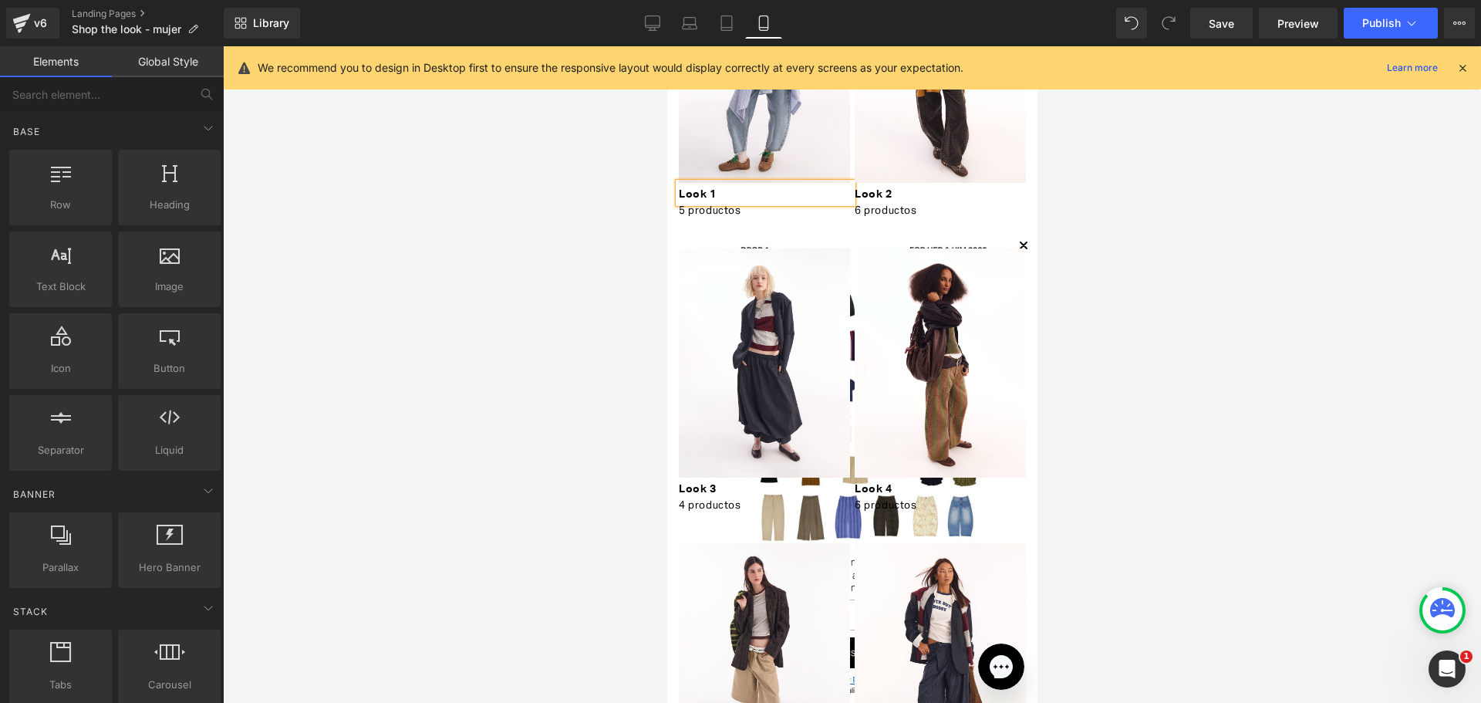
click at [568, 191] on div at bounding box center [852, 374] width 1258 height 656
click at [1232, 15] on span "Save" at bounding box center [1220, 23] width 25 height 16
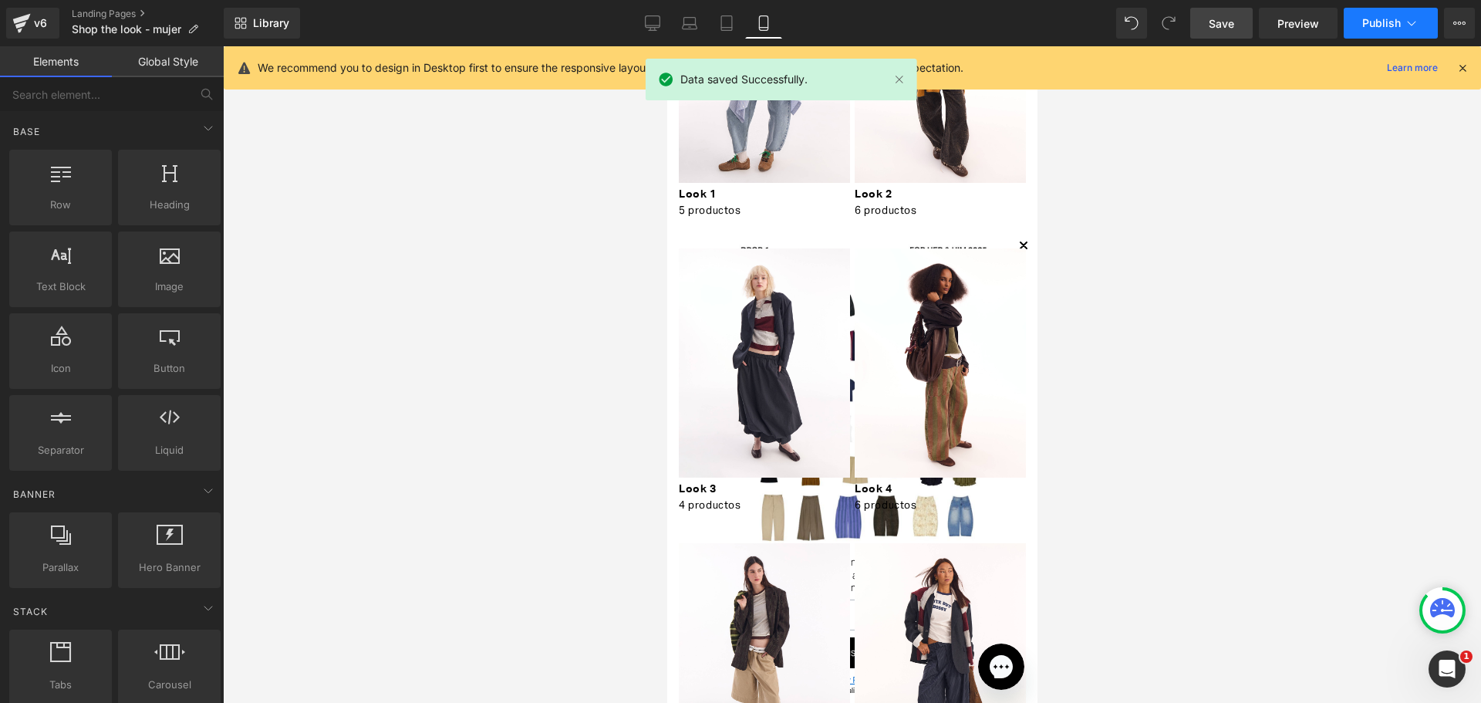
click at [1360, 19] on button "Publish" at bounding box center [1390, 23] width 94 height 31
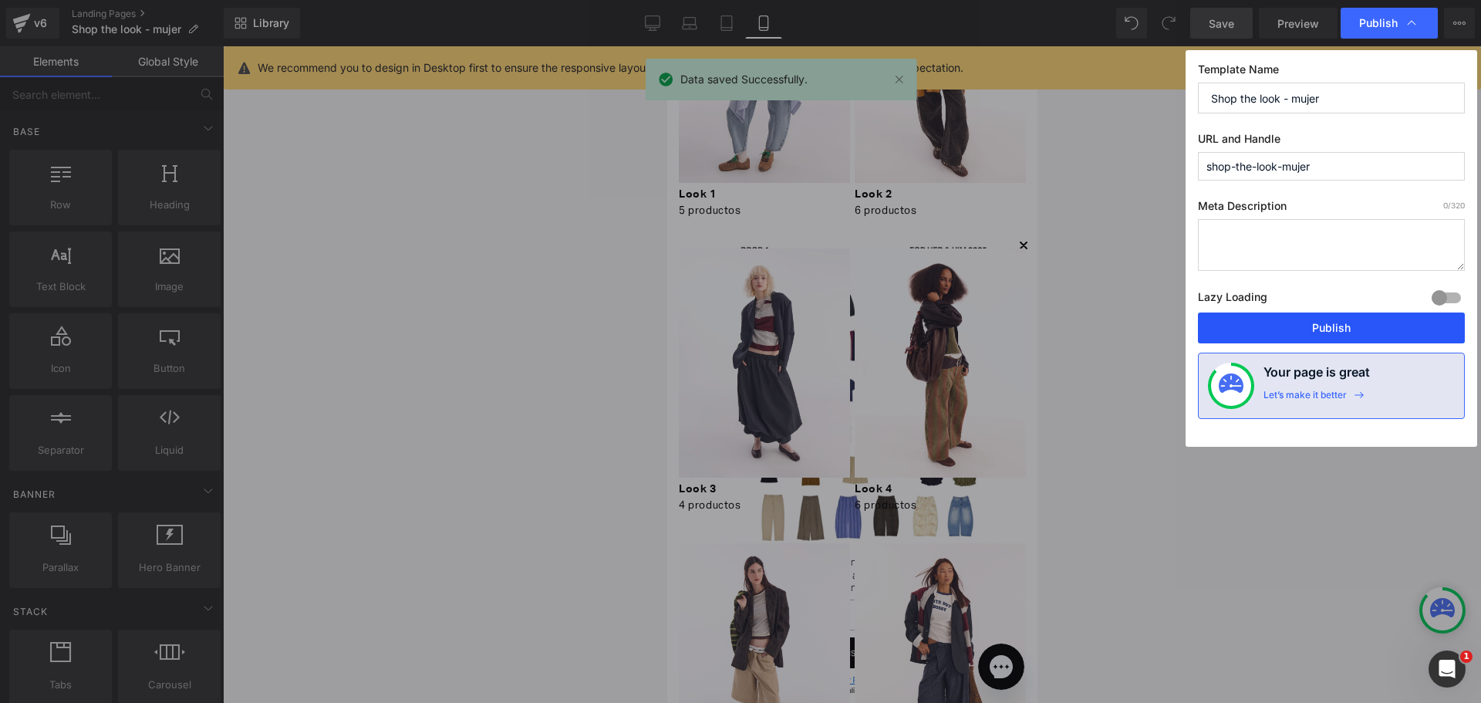
click at [1306, 332] on button "Publish" at bounding box center [1331, 327] width 267 height 31
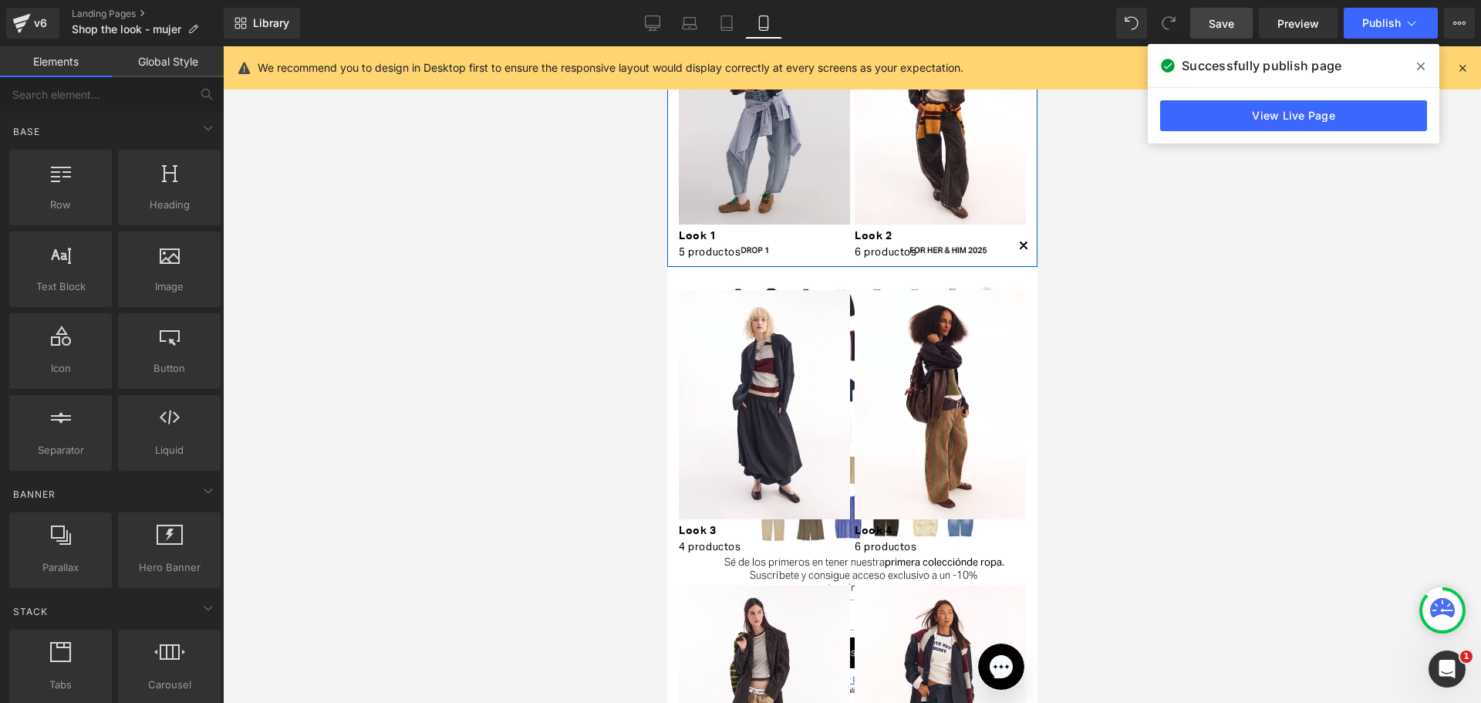
scroll to position [77, 0]
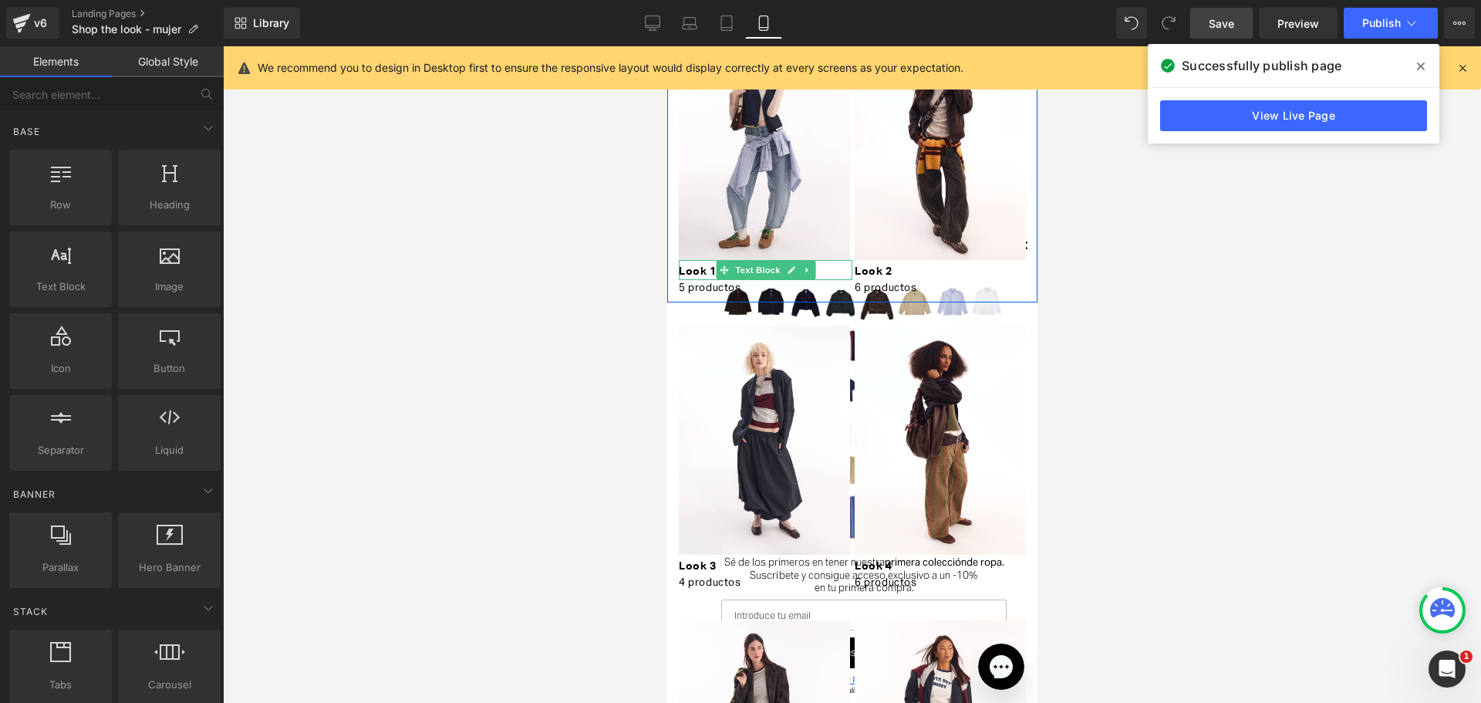
click at [704, 268] on p "Look 1" at bounding box center [765, 272] width 174 height 16
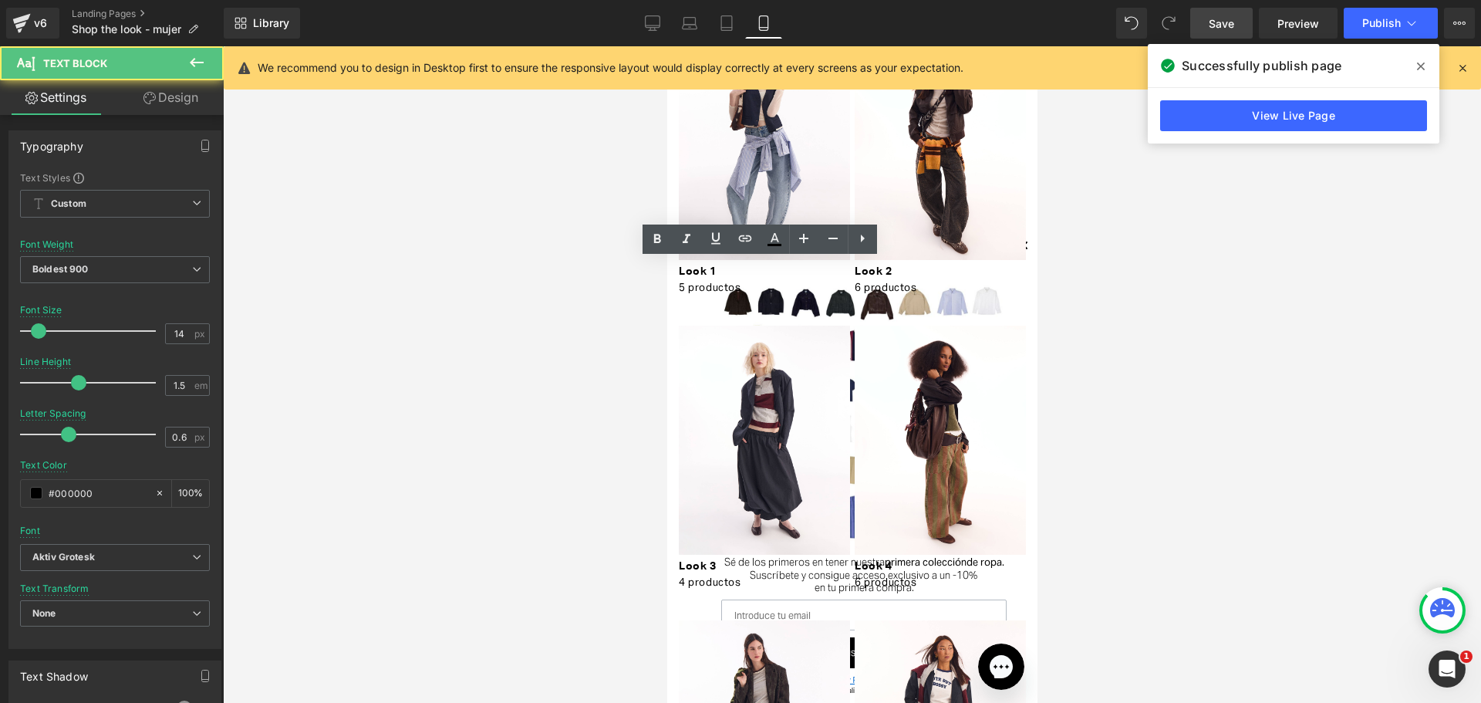
click at [543, 275] on div at bounding box center [852, 374] width 1258 height 656
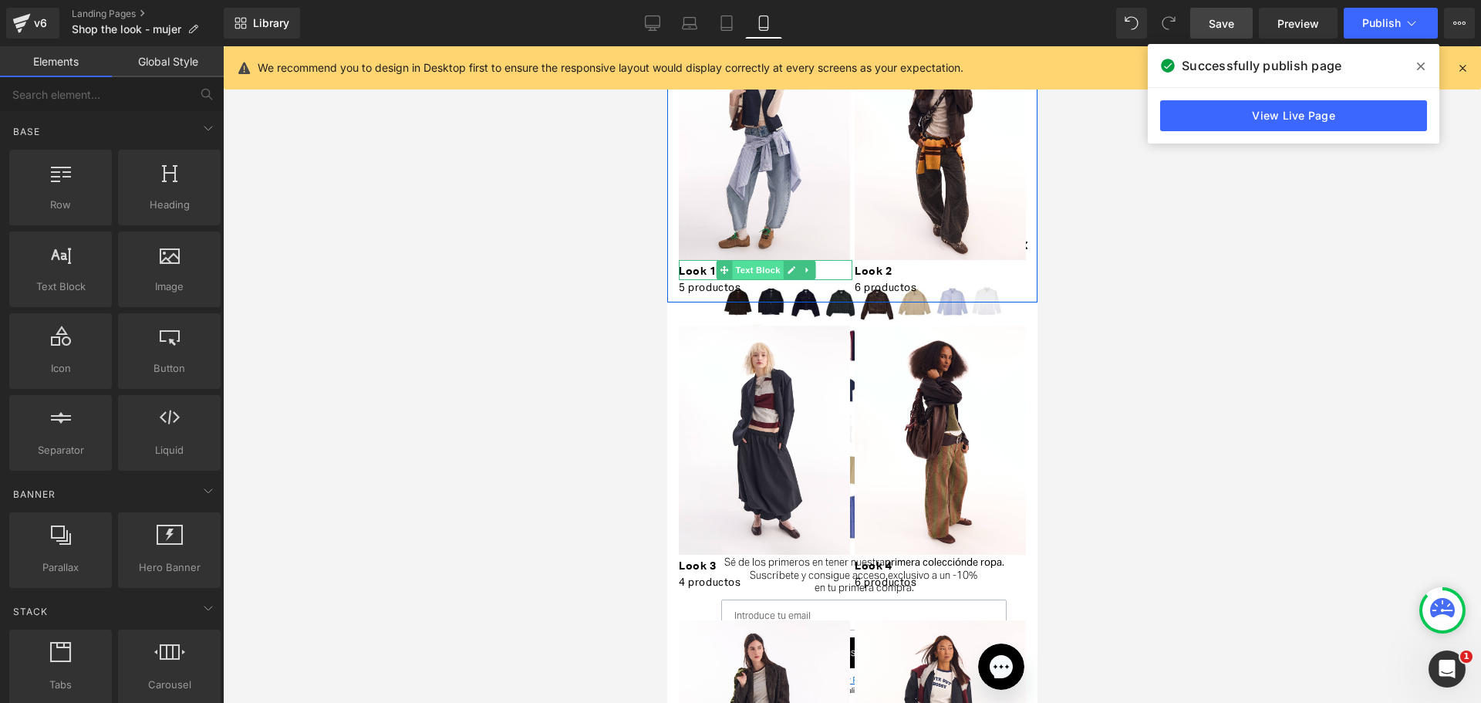
click at [760, 268] on span "Text Block" at bounding box center [756, 270] width 51 height 19
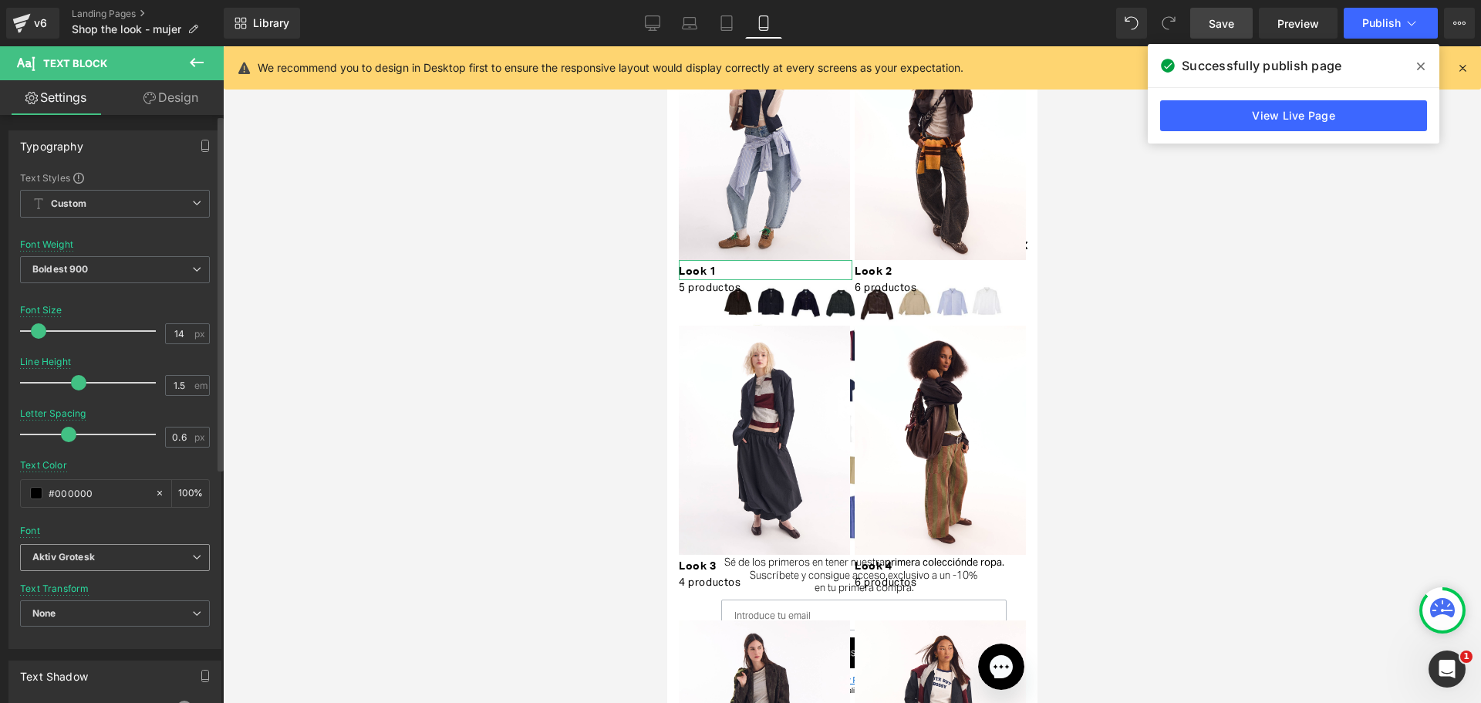
click at [133, 545] on span "Aktiv Grotesk" at bounding box center [115, 557] width 190 height 27
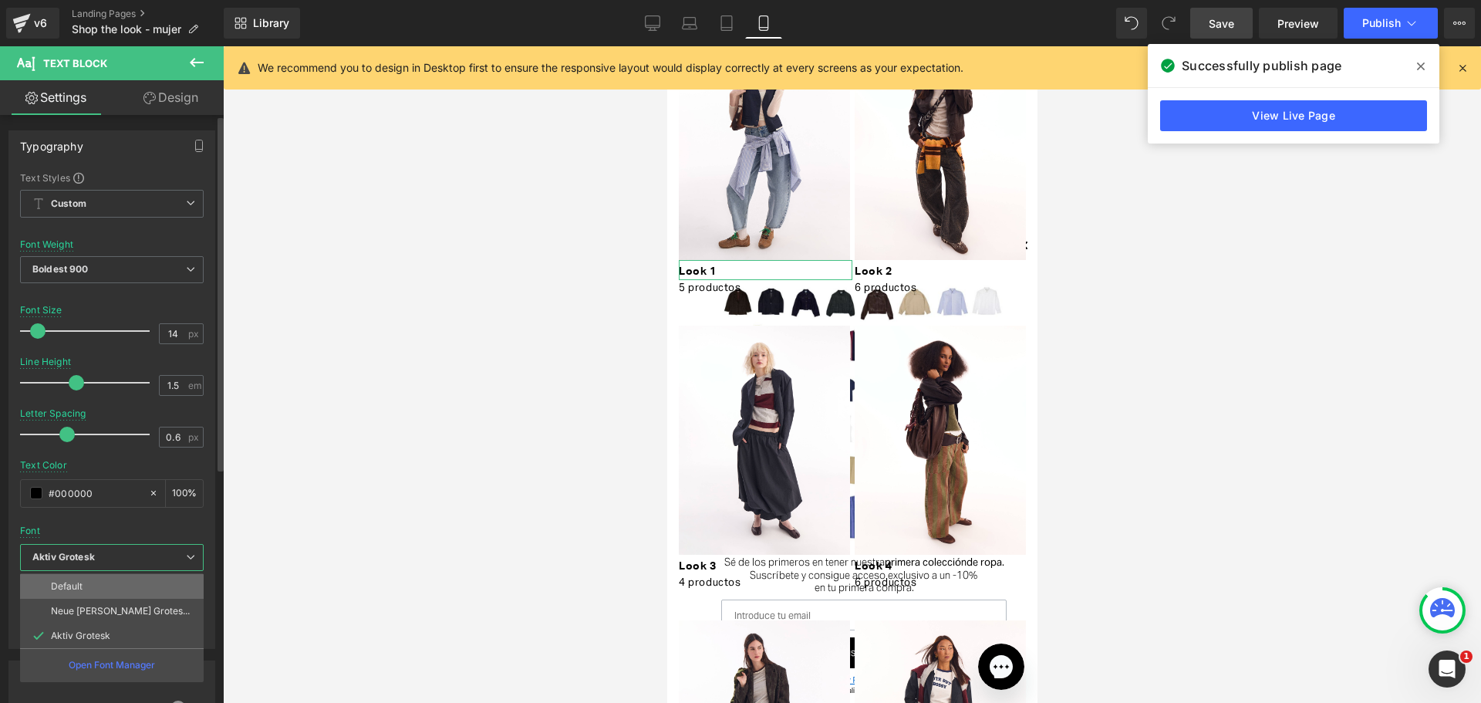
click at [146, 587] on li "Default" at bounding box center [112, 586] width 184 height 25
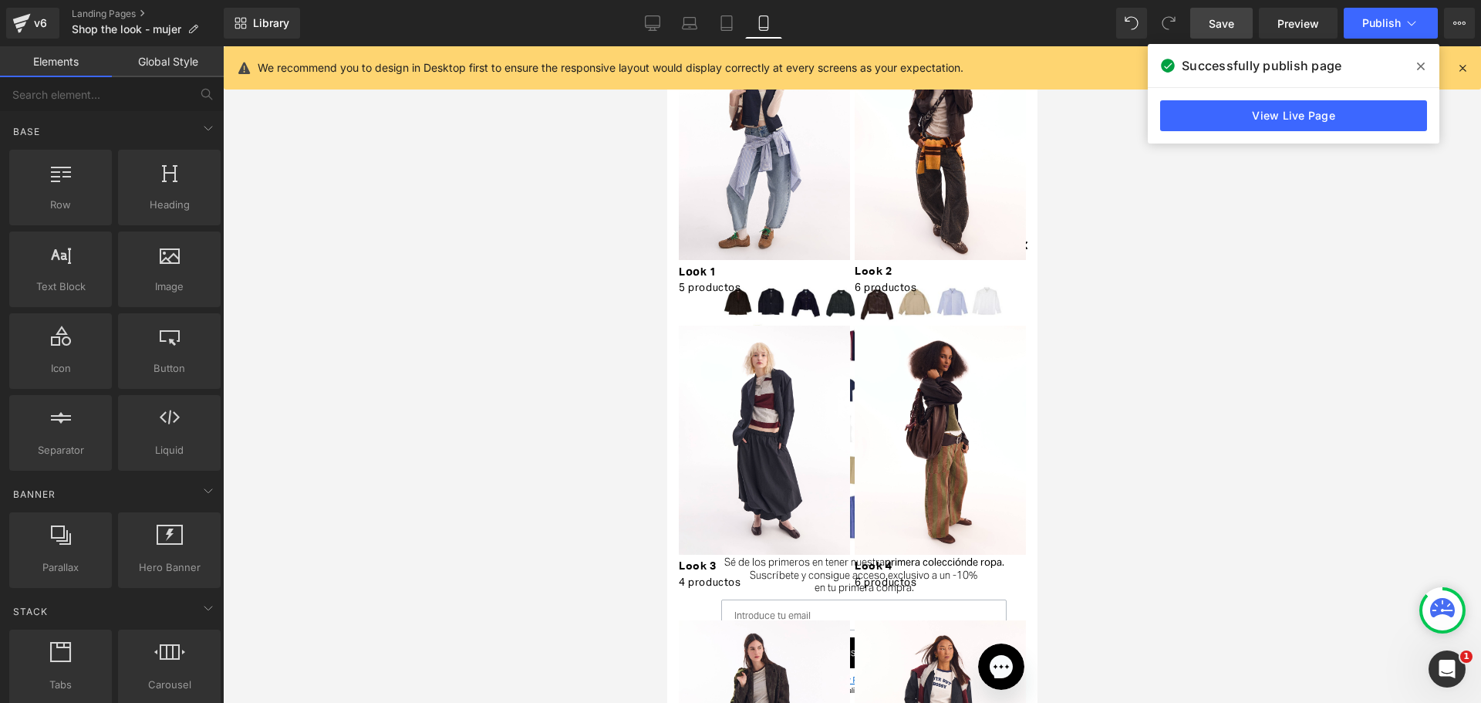
click at [428, 394] on div at bounding box center [852, 374] width 1258 height 656
click at [749, 263] on span "Text Block" at bounding box center [756, 270] width 51 height 19
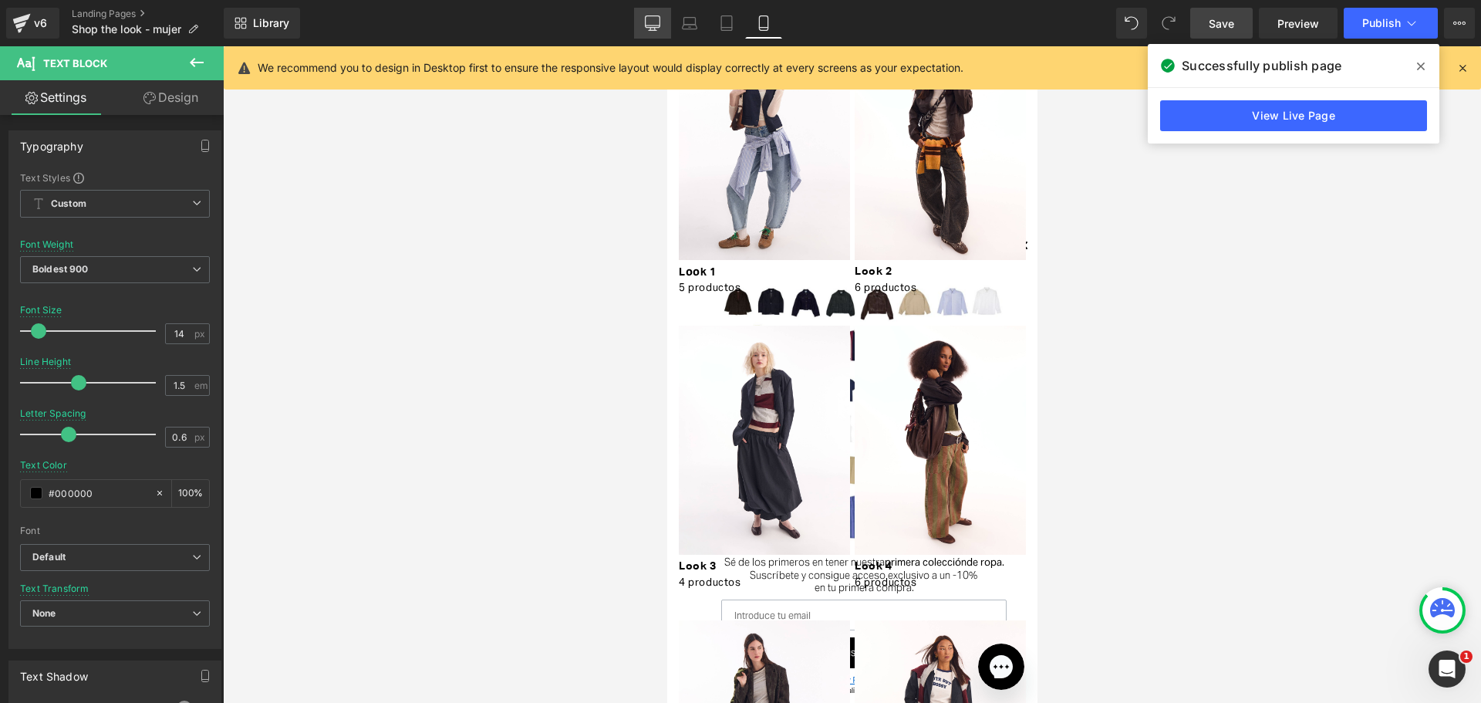
click at [667, 25] on link "Desktop" at bounding box center [652, 23] width 37 height 31
type input "16"
type input "100"
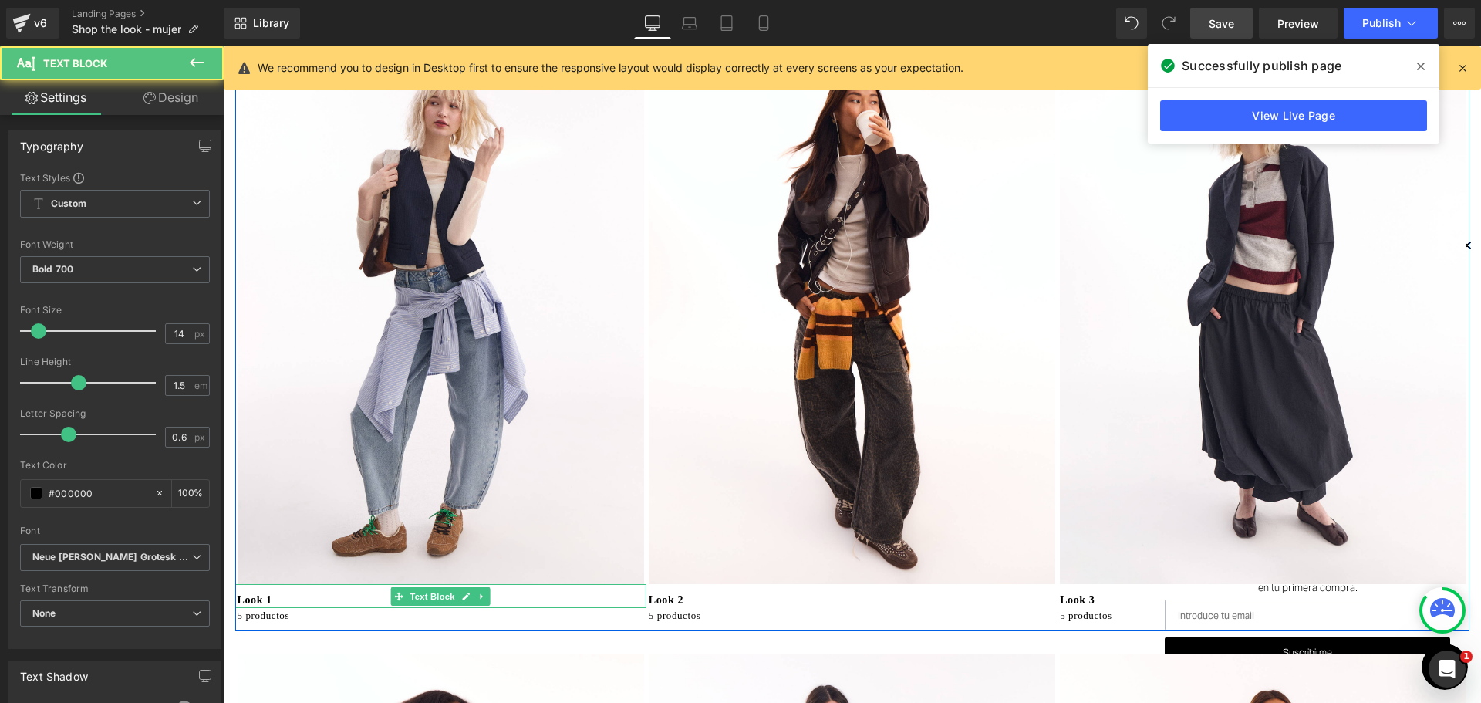
click at [264, 598] on p "Look 1" at bounding box center [442, 600] width 409 height 16
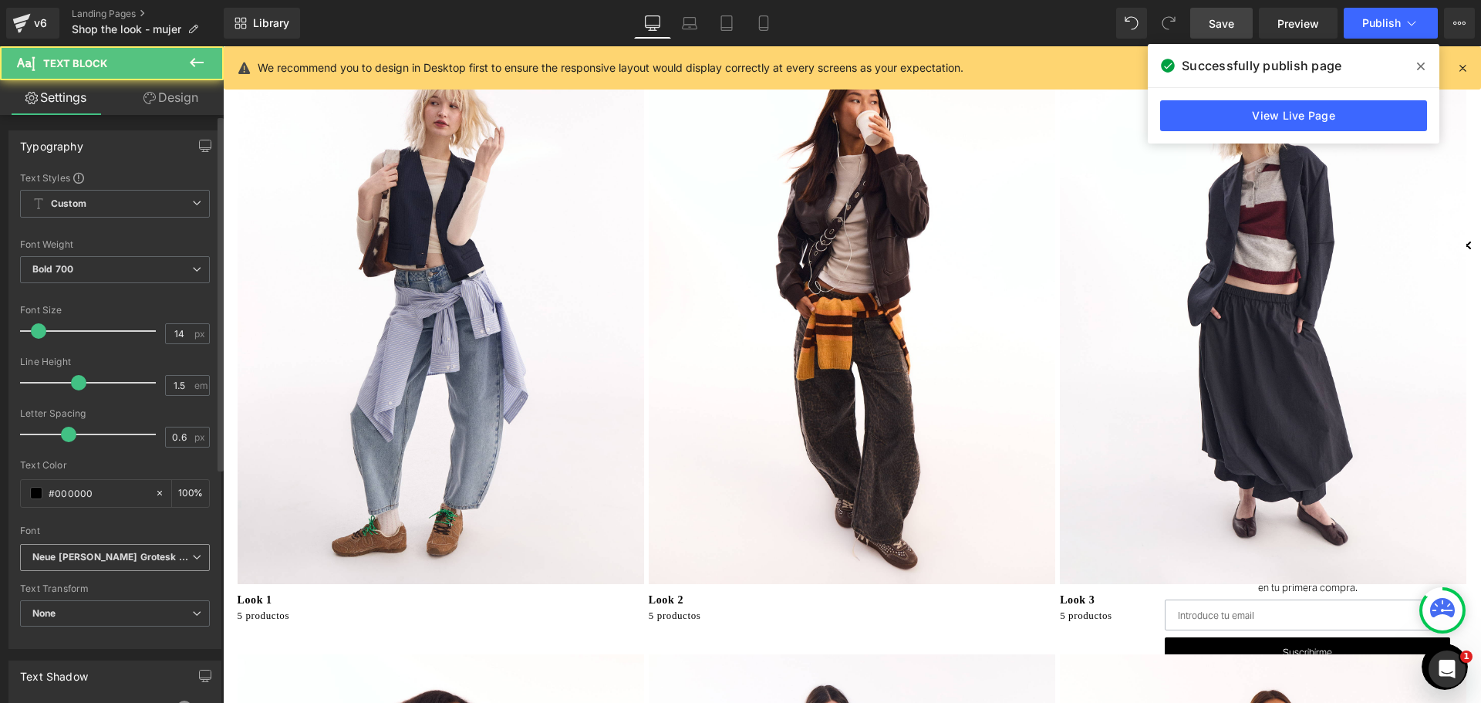
click at [127, 560] on icon "Neue [PERSON_NAME] Grotesk Display Pro" at bounding box center [112, 557] width 160 height 13
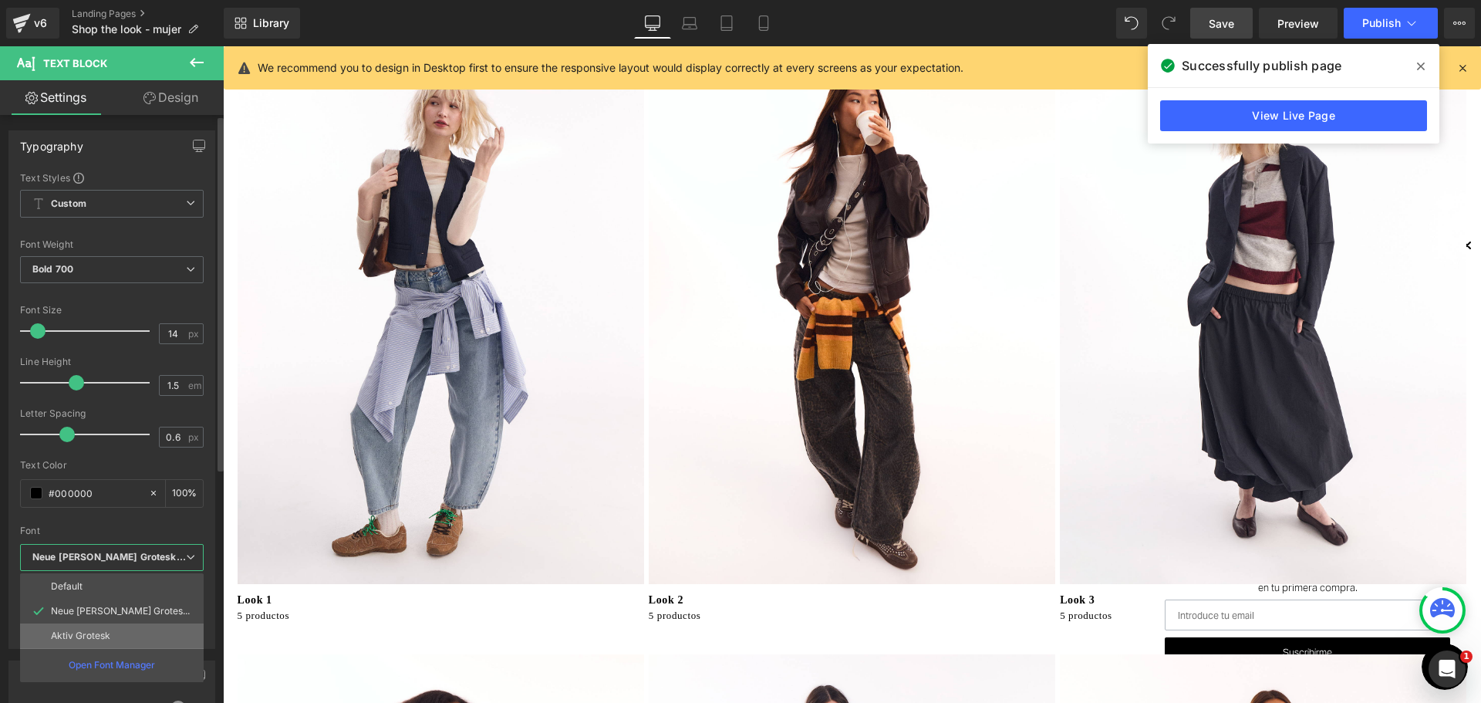
click at [124, 625] on li "Aktiv Grotesk" at bounding box center [112, 635] width 184 height 25
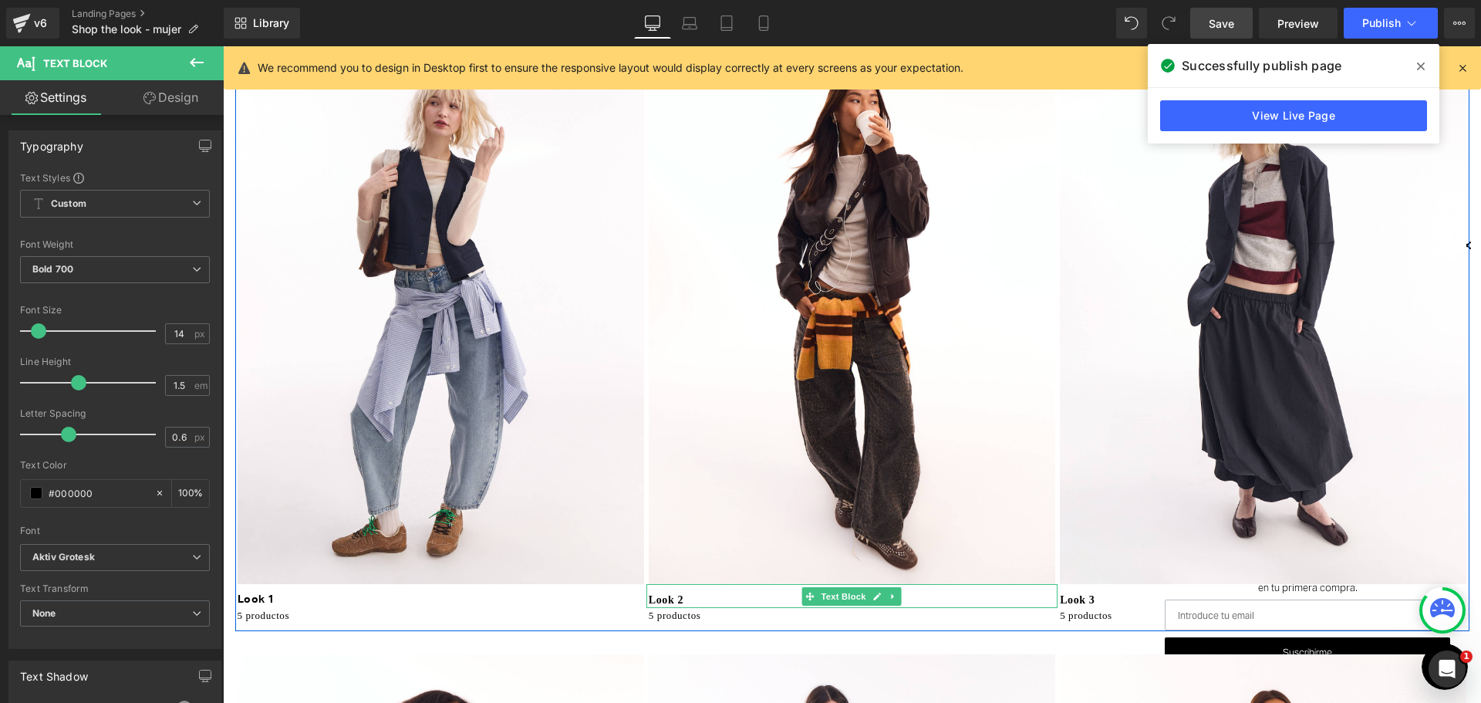
click at [683, 595] on p "Look 2" at bounding box center [853, 600] width 409 height 16
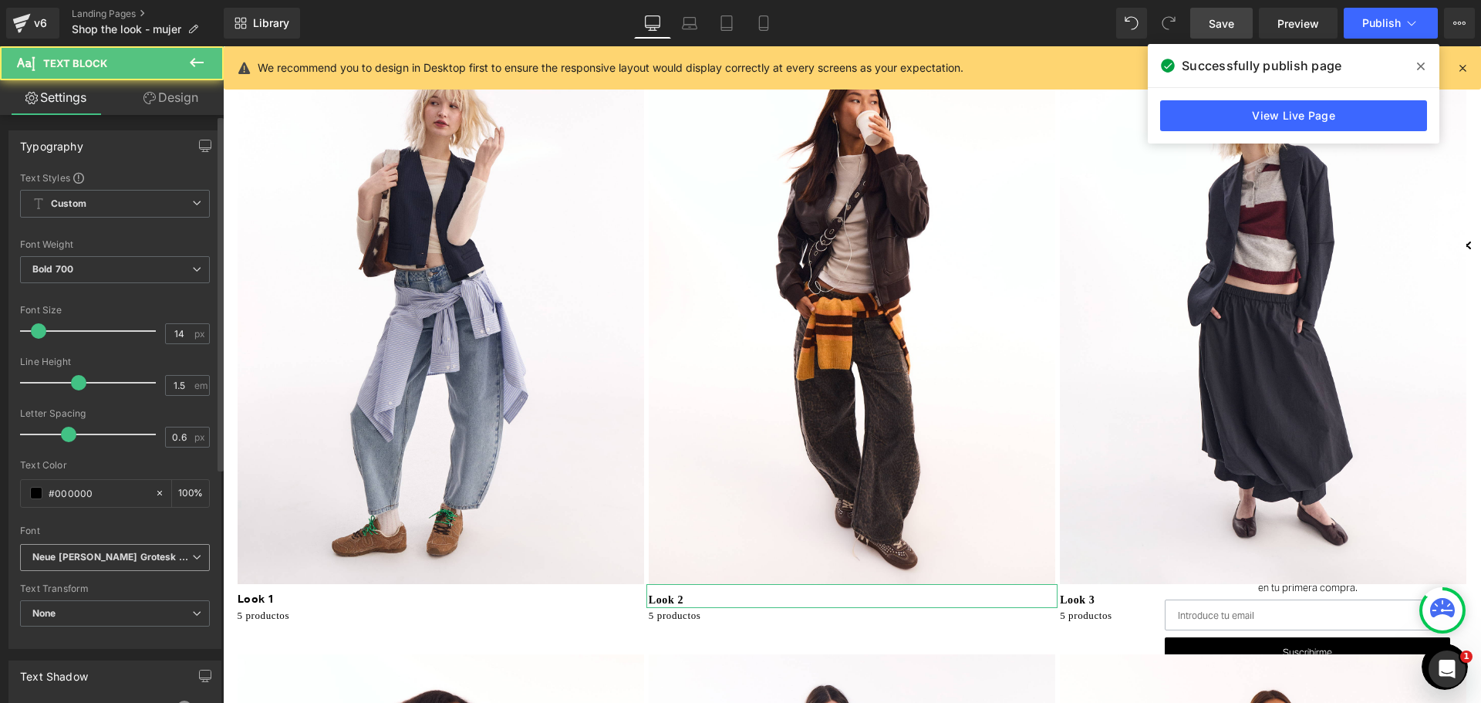
click at [199, 564] on span "Neue [PERSON_NAME] Grotesk Display Pro" at bounding box center [115, 557] width 190 height 27
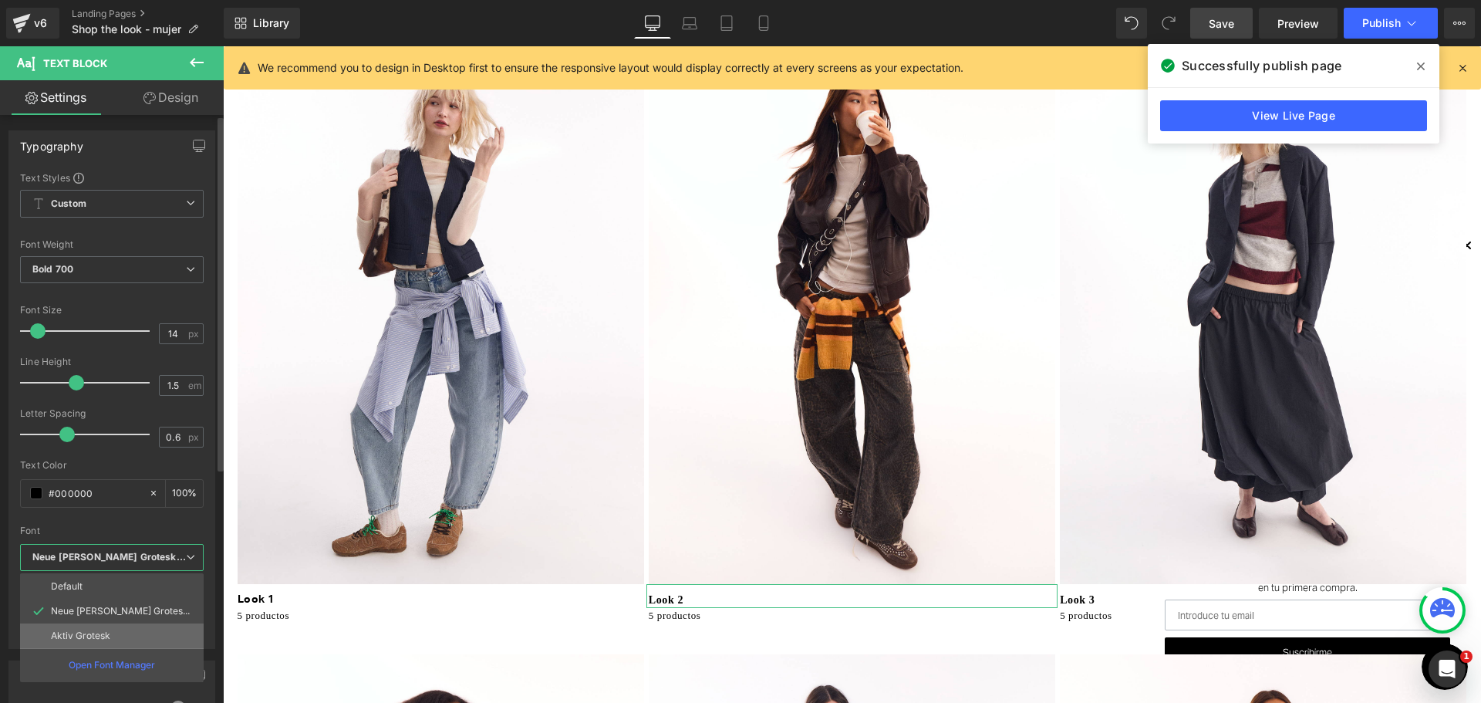
click at [102, 636] on p "Aktiv Grotesk" at bounding box center [80, 635] width 59 height 11
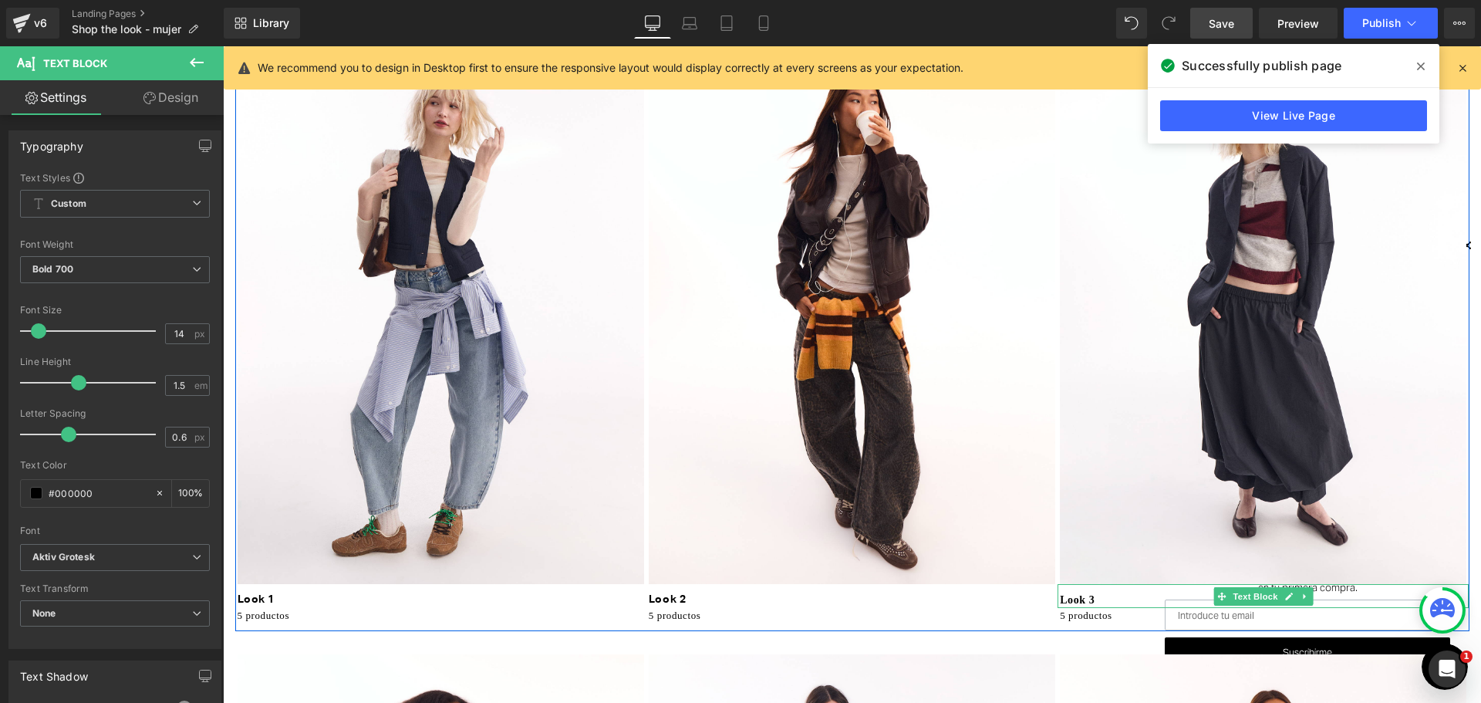
click at [1147, 596] on p "Look 3" at bounding box center [1264, 600] width 409 height 16
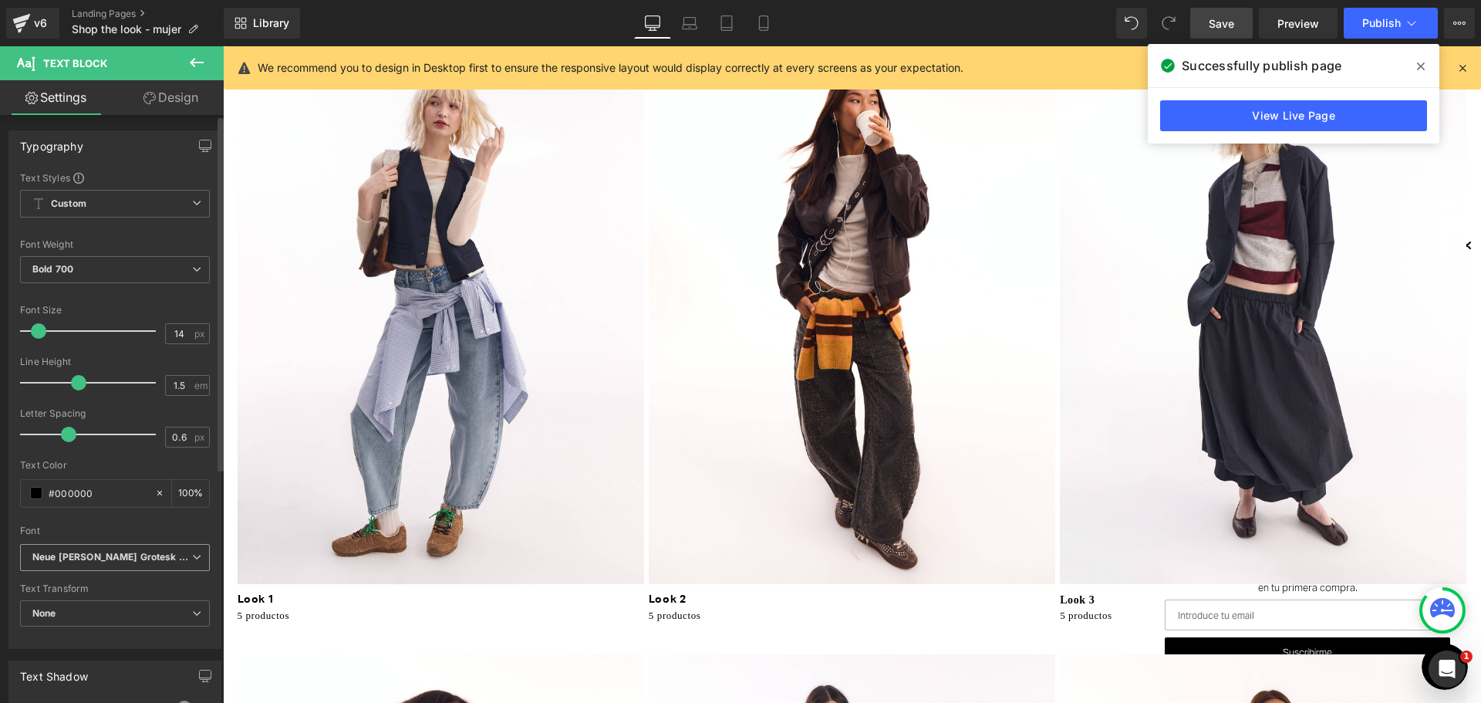
click at [164, 548] on span "Neue [PERSON_NAME] Grotesk Display Pro" at bounding box center [115, 557] width 190 height 27
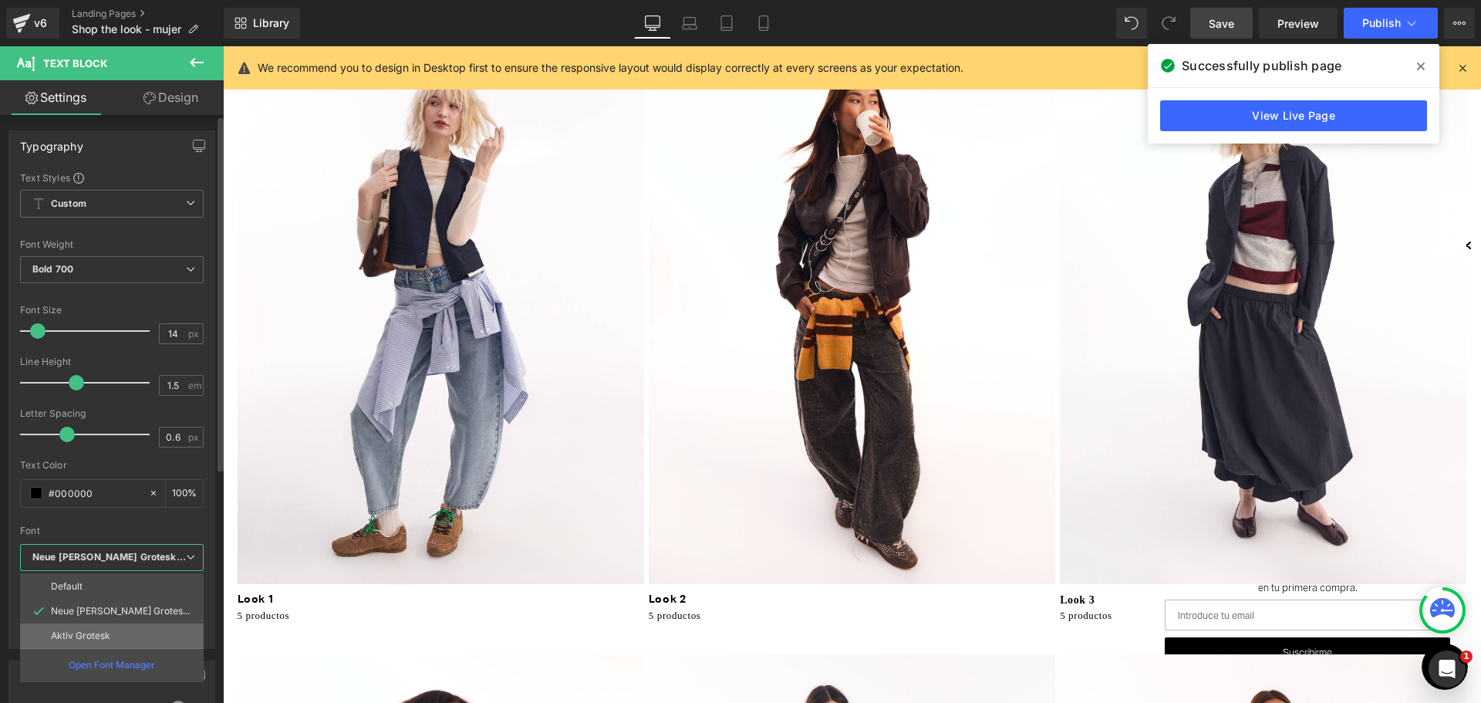
click at [133, 629] on li "Aktiv Grotesk" at bounding box center [112, 635] width 184 height 25
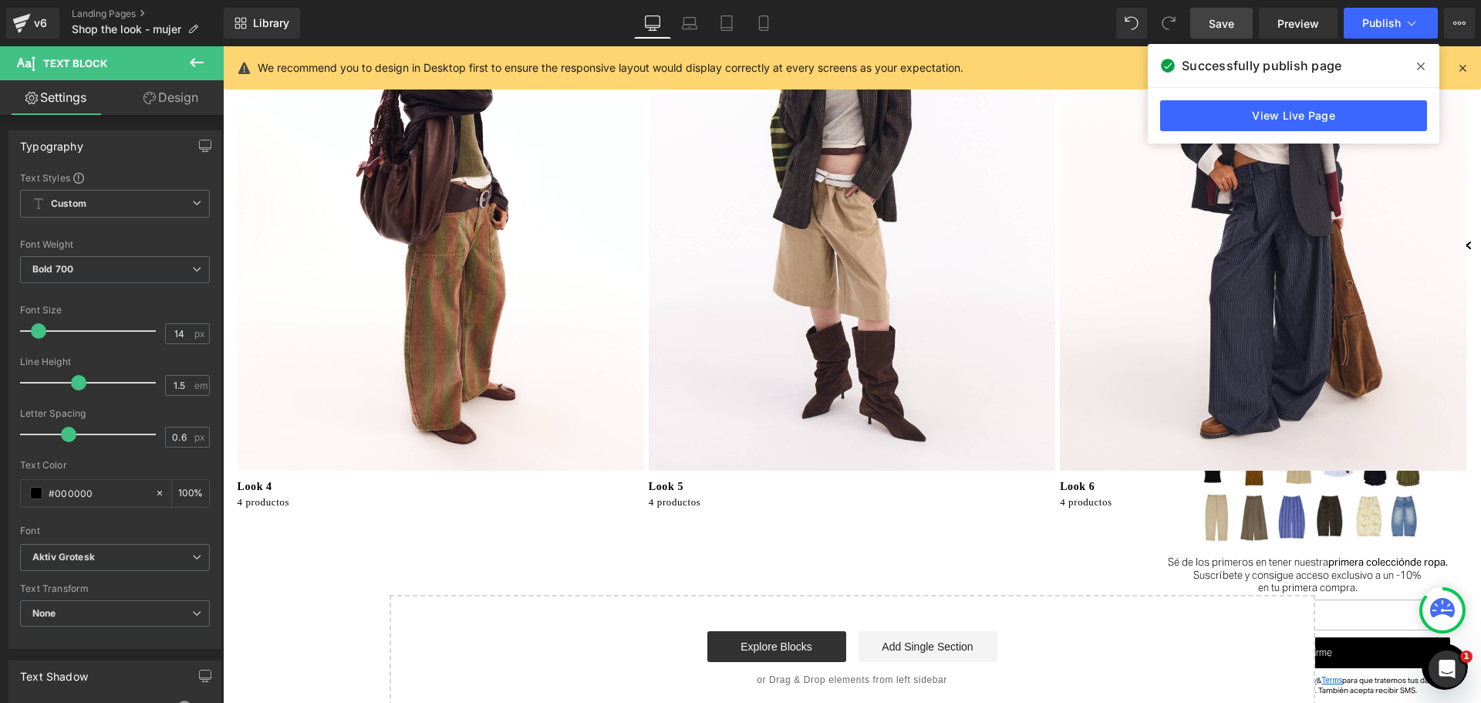
scroll to position [925, 0]
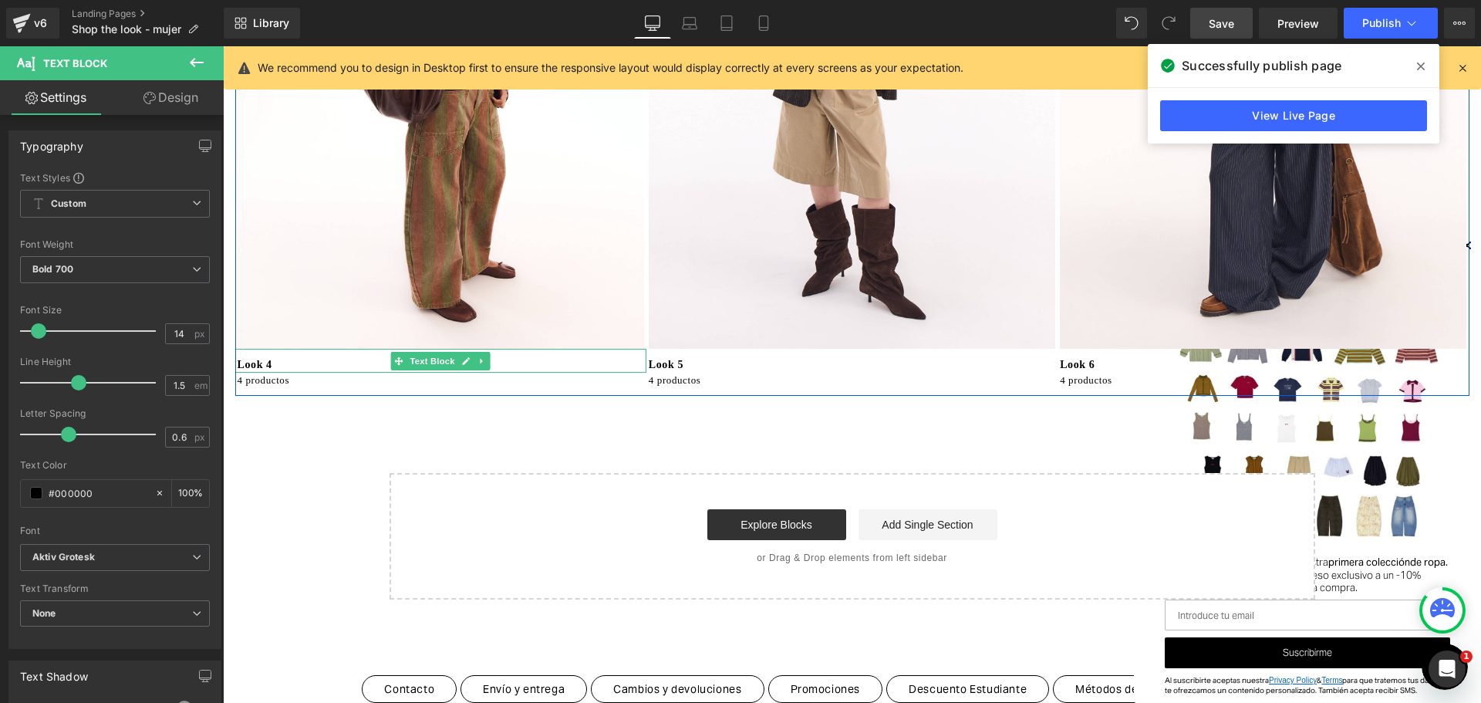
click at [259, 358] on p "Look 4" at bounding box center [442, 364] width 409 height 16
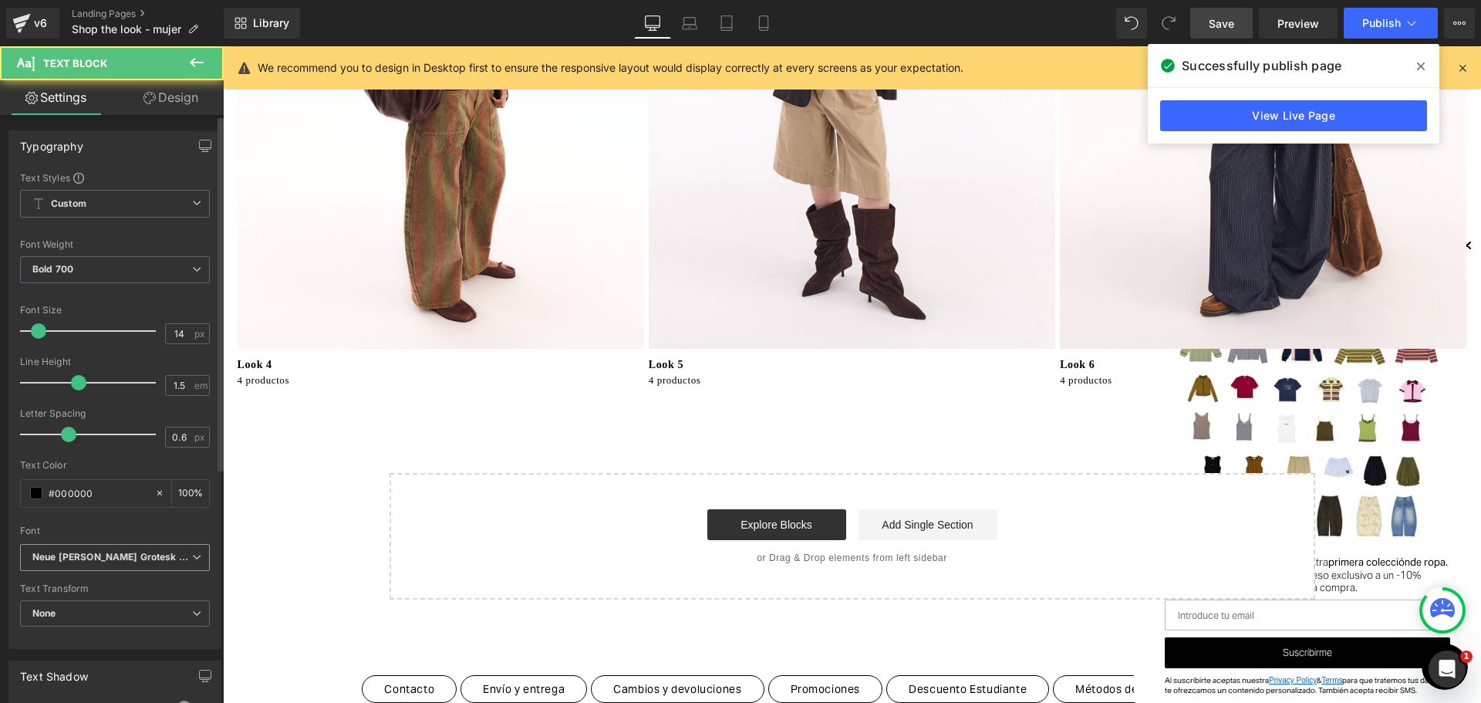
click at [81, 545] on span "Neue [PERSON_NAME] Grotesk Display Pro" at bounding box center [115, 557] width 190 height 27
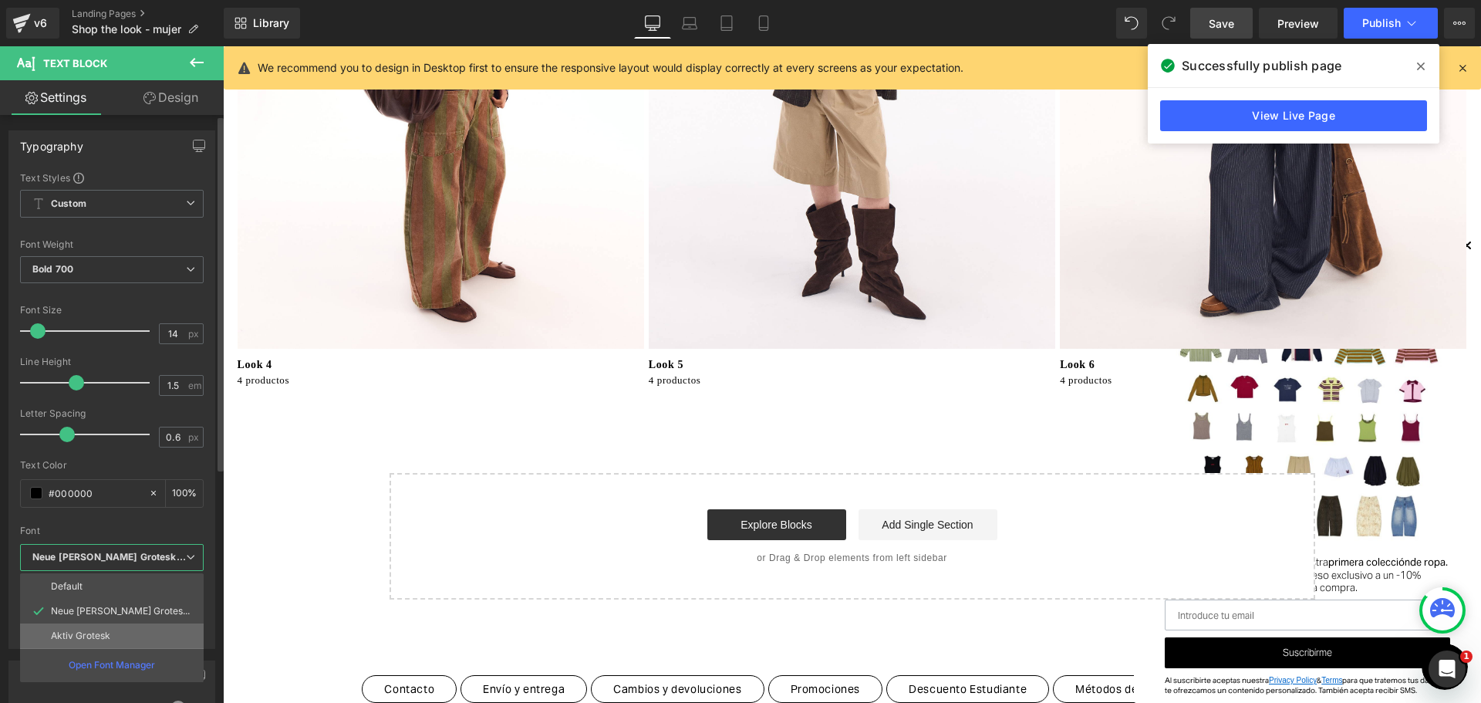
click at [113, 639] on li "Aktiv Grotesk" at bounding box center [112, 635] width 184 height 25
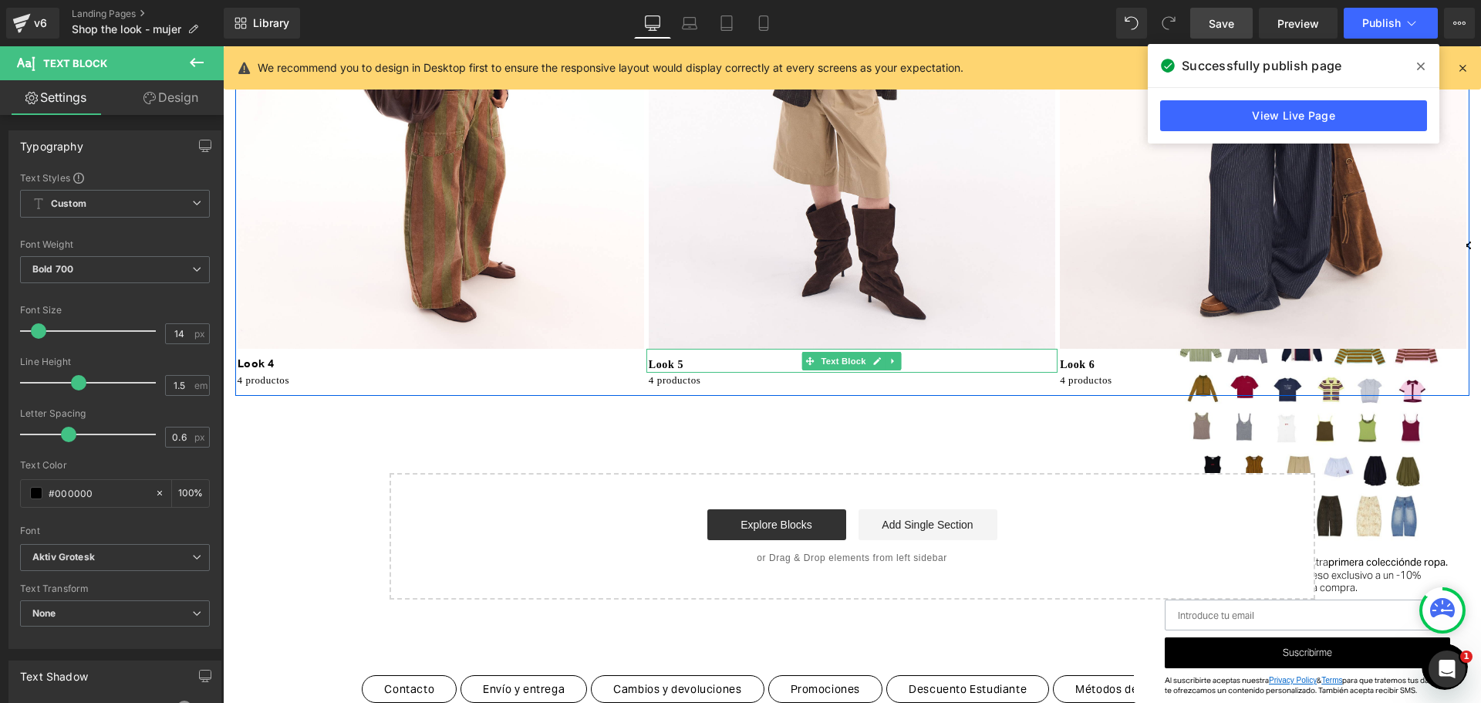
click at [714, 360] on p "Look 5" at bounding box center [853, 364] width 409 height 16
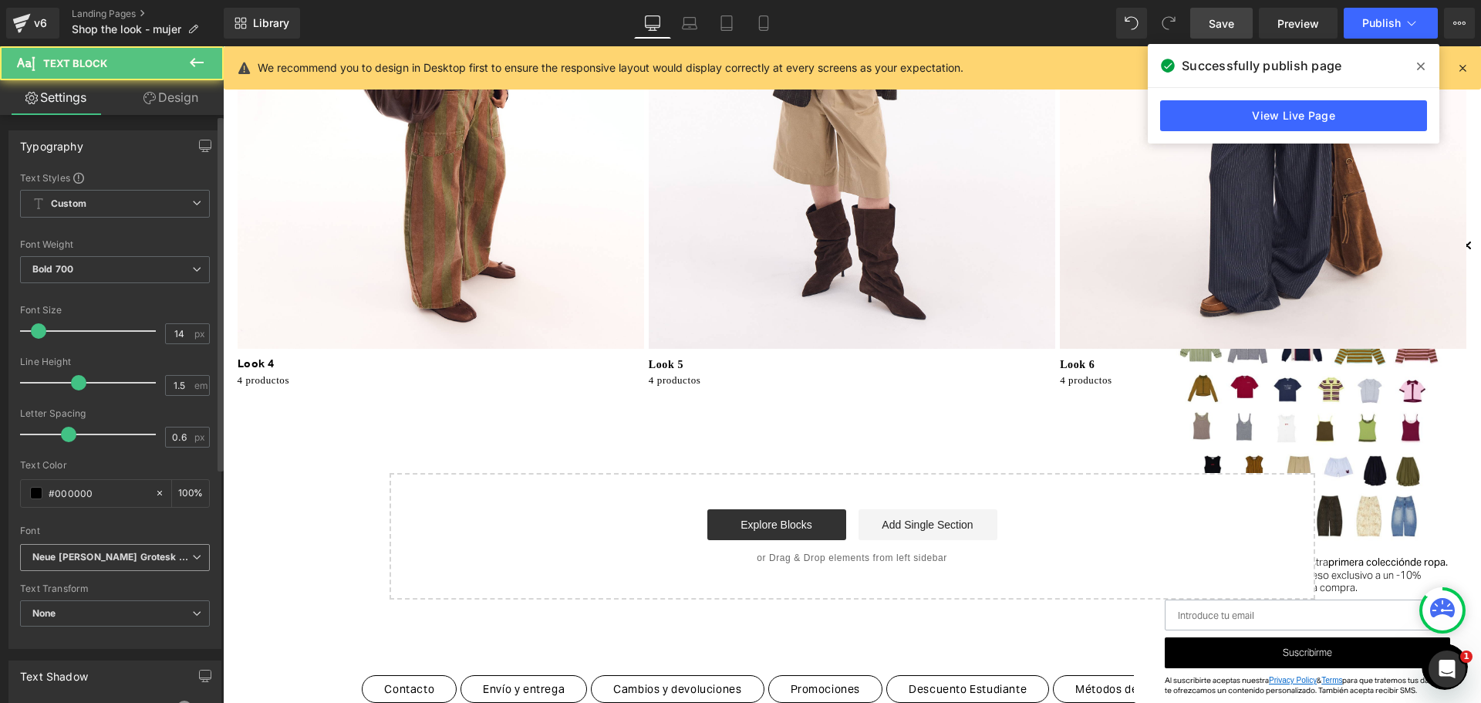
click at [140, 553] on icon "Neue [PERSON_NAME] Grotesk Display Pro" at bounding box center [112, 557] width 160 height 13
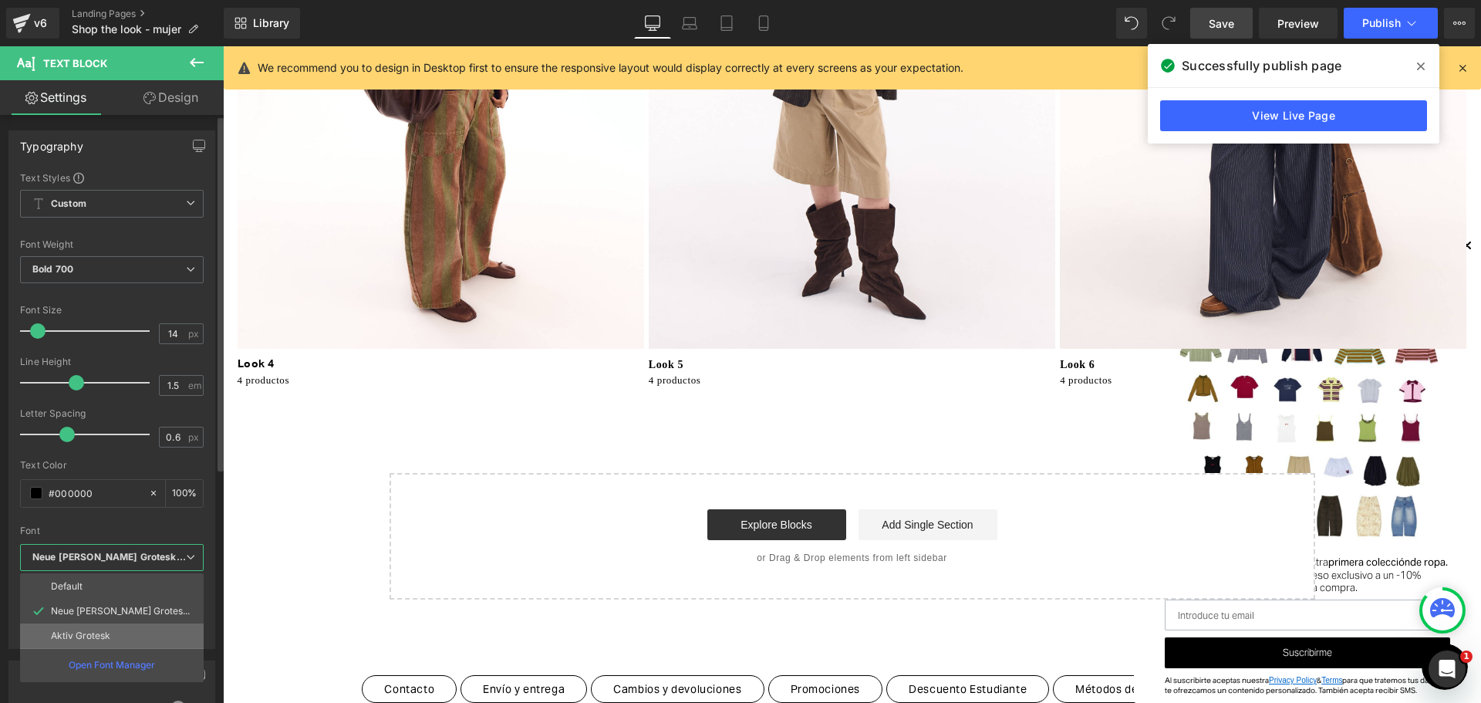
click at [147, 629] on li "Aktiv Grotesk" at bounding box center [112, 635] width 184 height 25
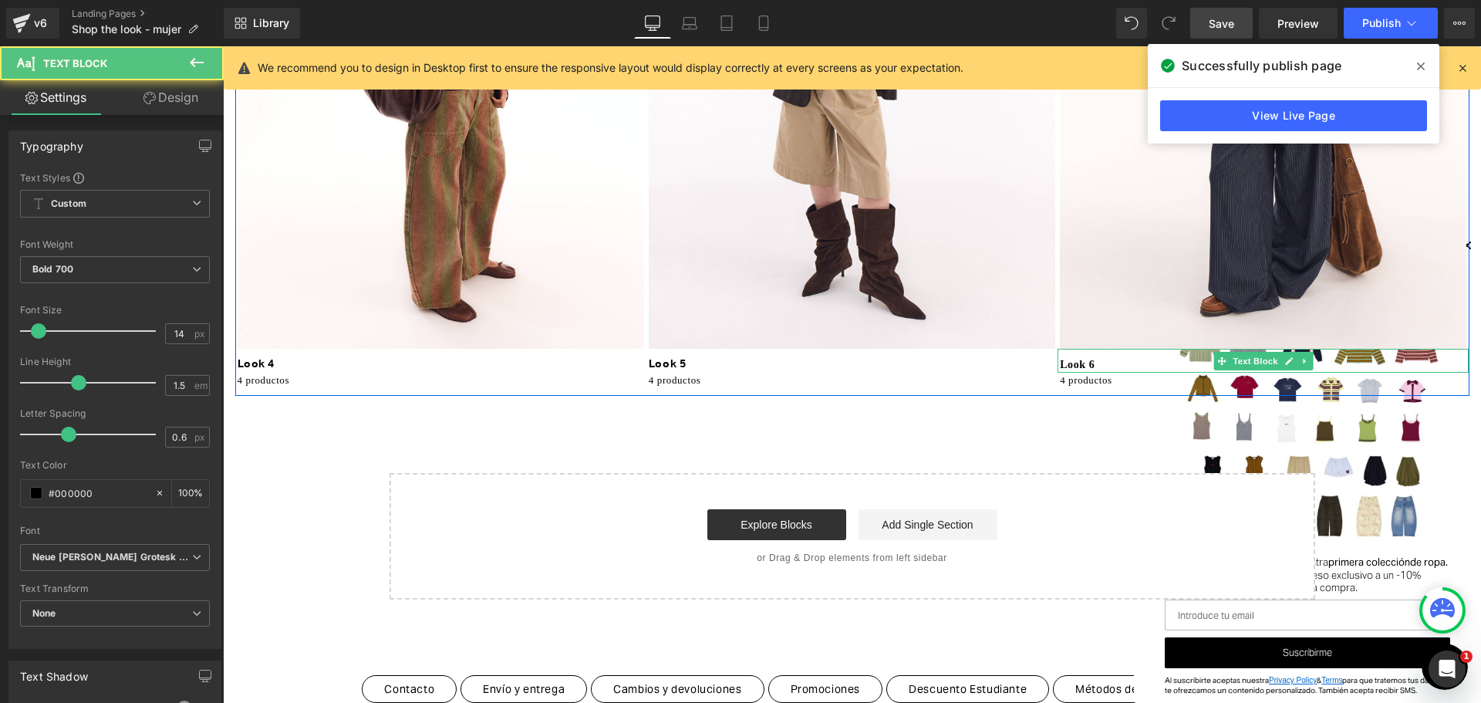
click at [1087, 365] on p "Look 6" at bounding box center [1264, 364] width 409 height 16
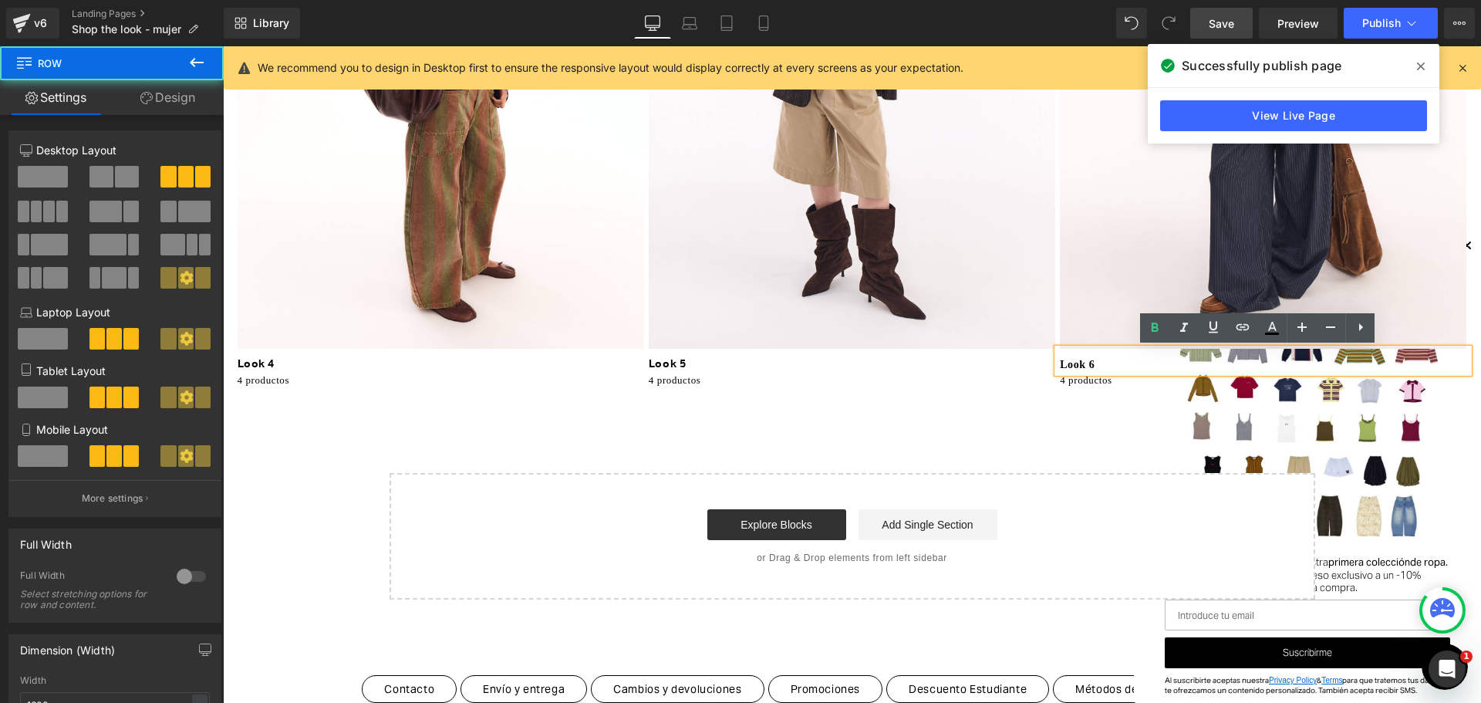
click at [1023, 393] on div "Image Look 4 Text Block 4 productos Text Block Image Look 5 Text Block 4 produc…" at bounding box center [852, 89] width 1234 height 613
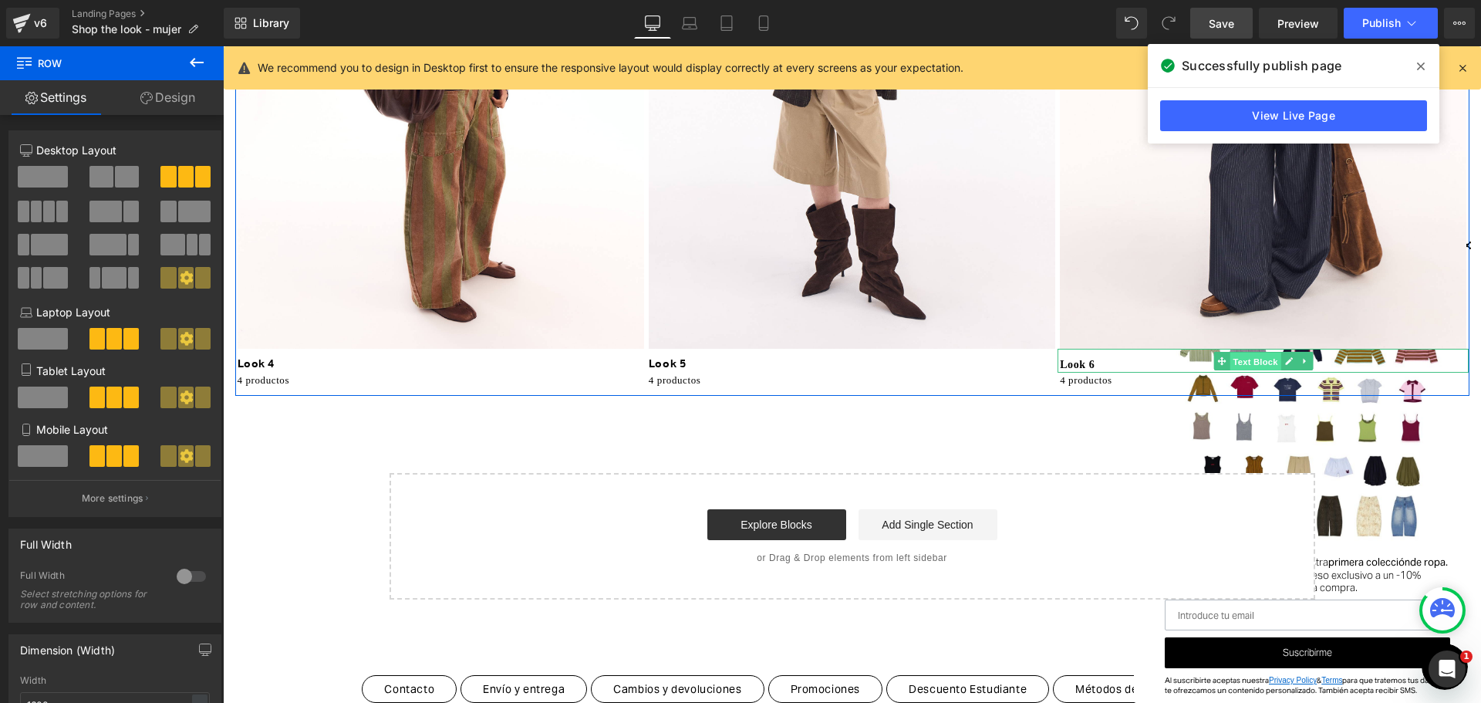
click at [1251, 361] on span "Text Block" at bounding box center [1254, 361] width 51 height 19
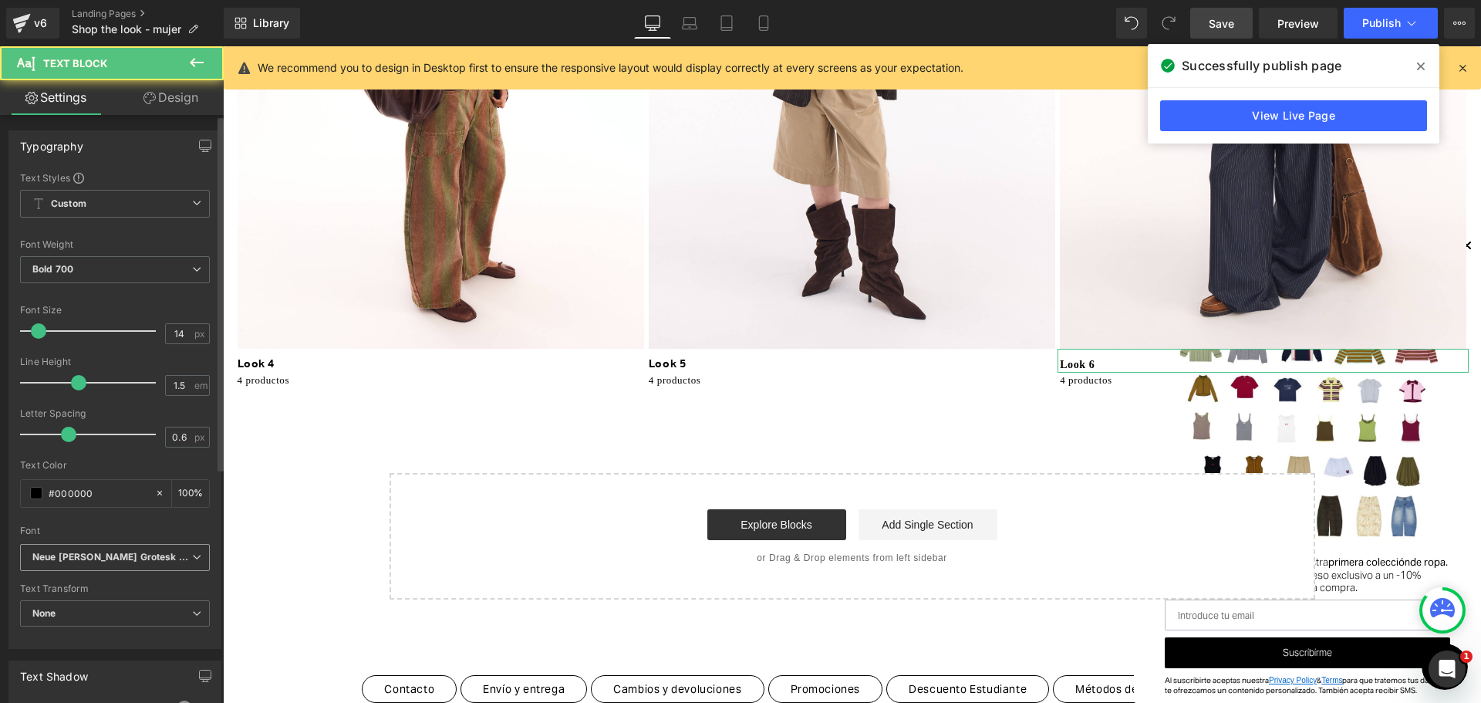
click at [127, 554] on icon "Neue [PERSON_NAME] Grotesk Display Pro" at bounding box center [112, 557] width 160 height 13
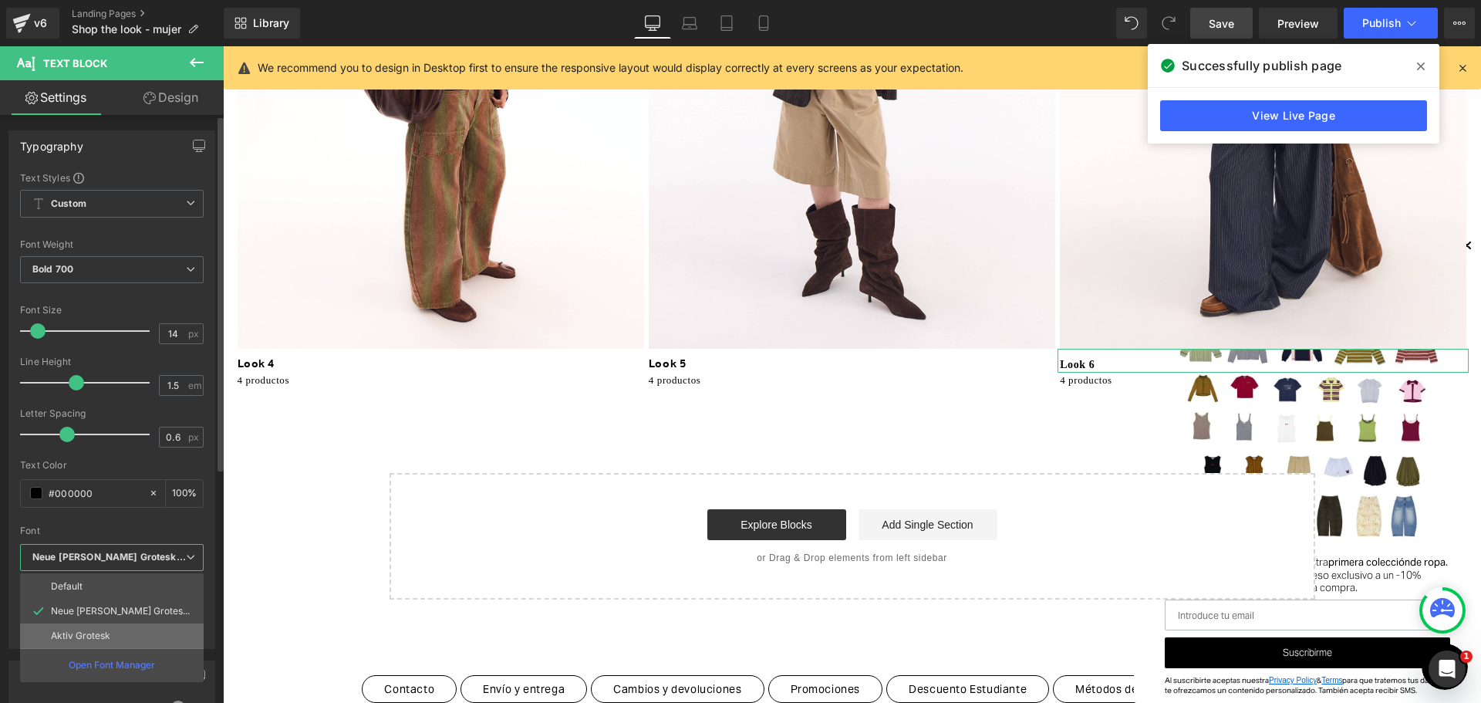
click at [157, 633] on li "Aktiv Grotesk" at bounding box center [112, 635] width 184 height 25
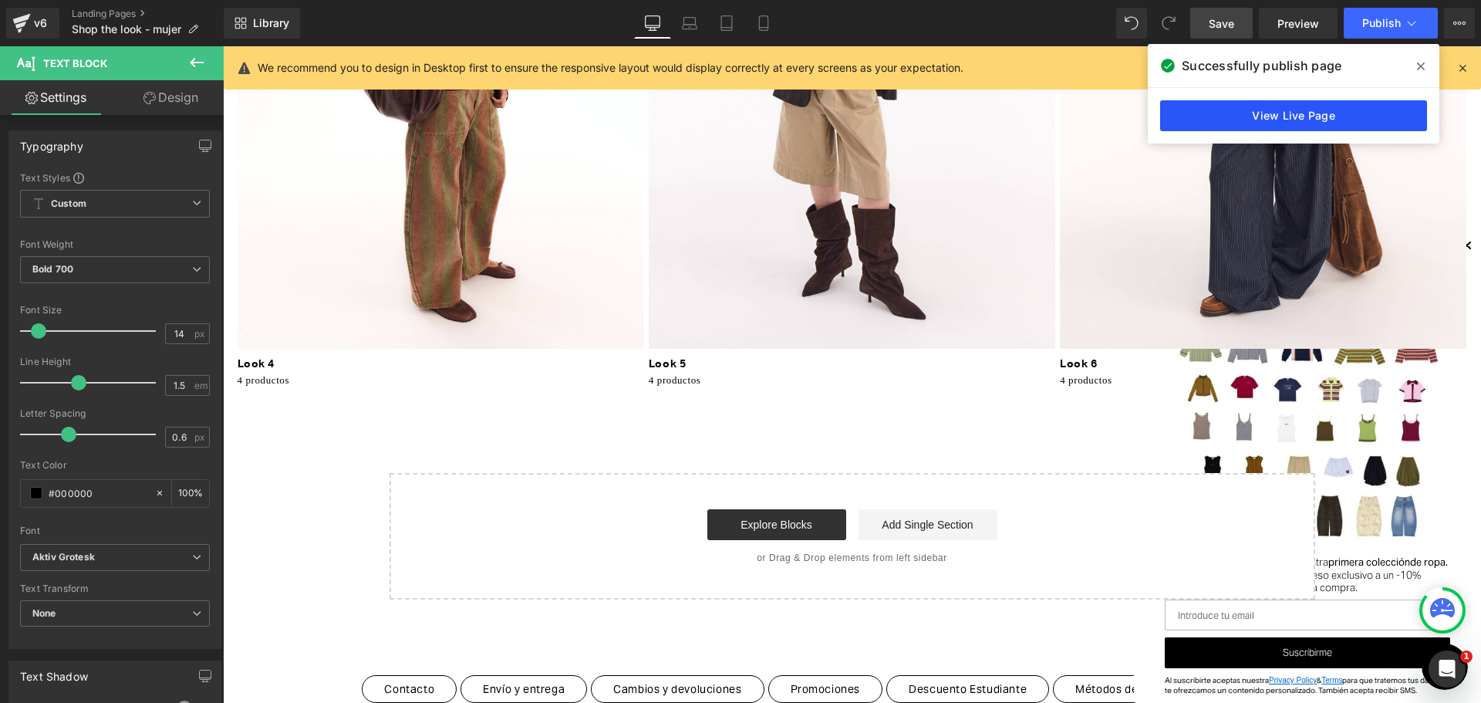
click at [1344, 108] on link "View Live Page" at bounding box center [1293, 115] width 267 height 31
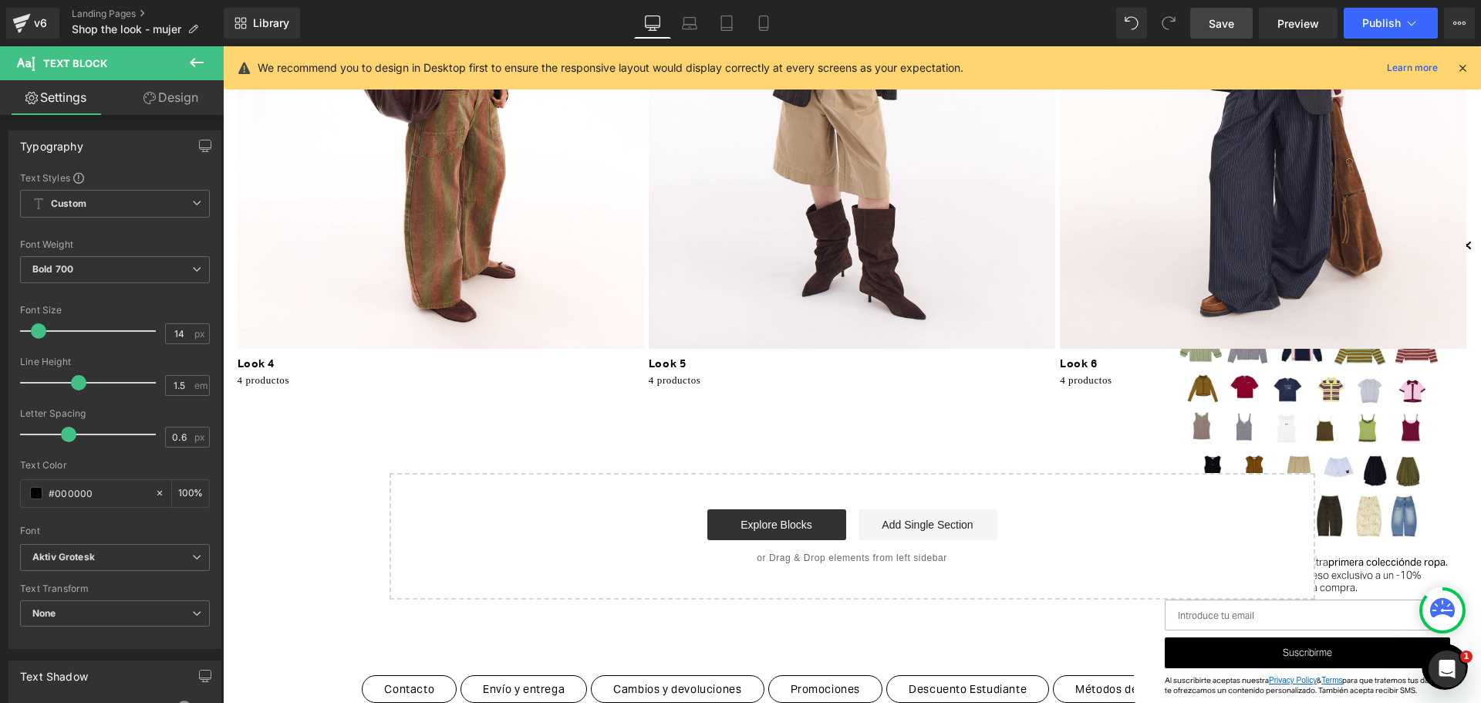
click at [1228, 18] on span "Save" at bounding box center [1220, 23] width 25 height 16
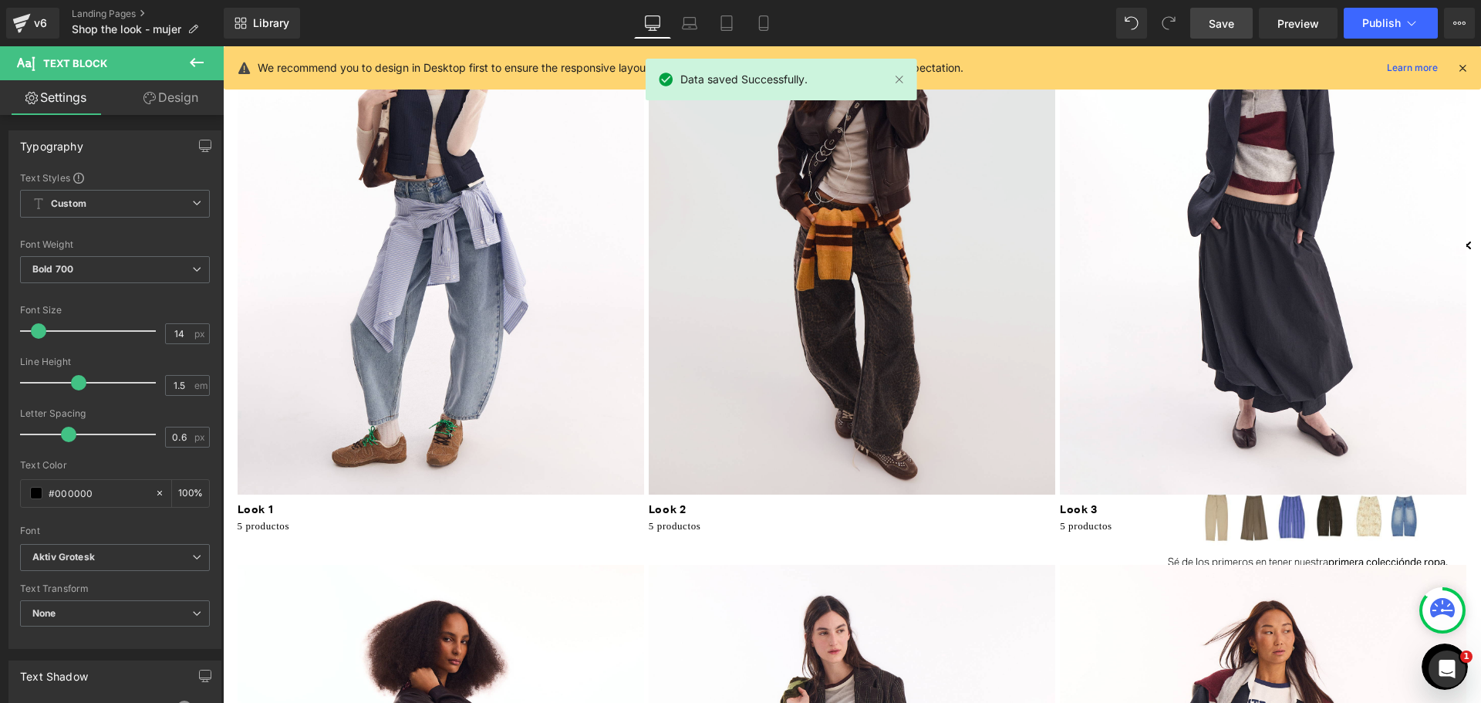
scroll to position [0, 0]
